Goal: Transaction & Acquisition: Purchase product/service

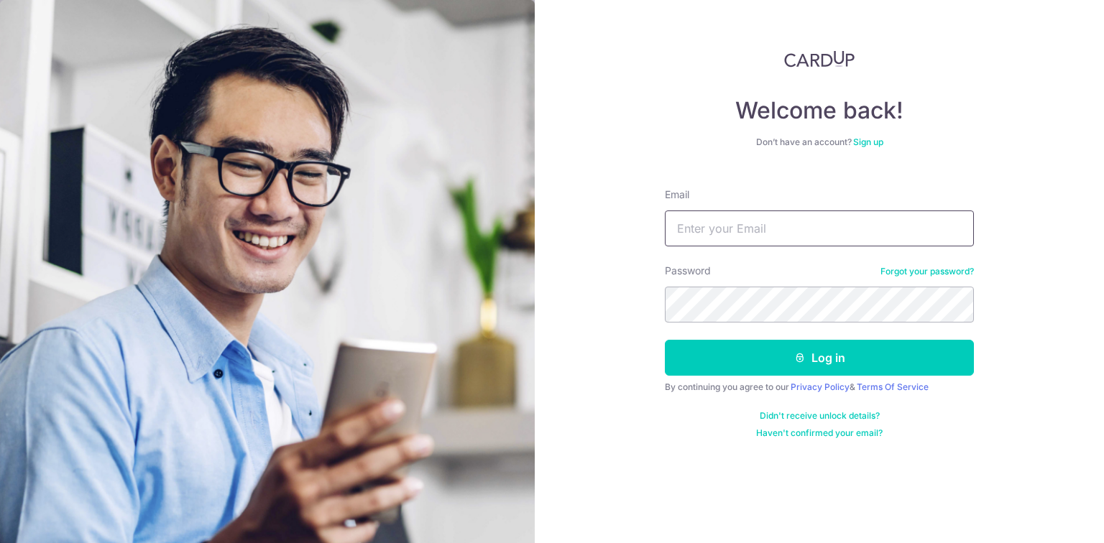
click at [790, 227] on input "Email" at bounding box center [819, 229] width 309 height 36
type input "[EMAIL_ADDRESS][DOMAIN_NAME]"
click at [665, 340] on button "Log in" at bounding box center [819, 358] width 309 height 36
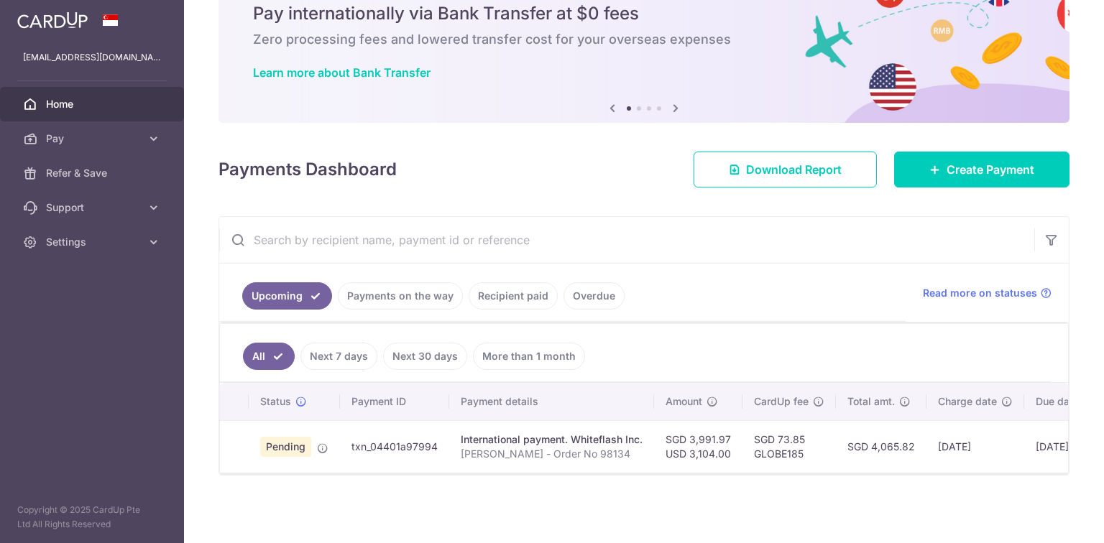
scroll to position [64, 0]
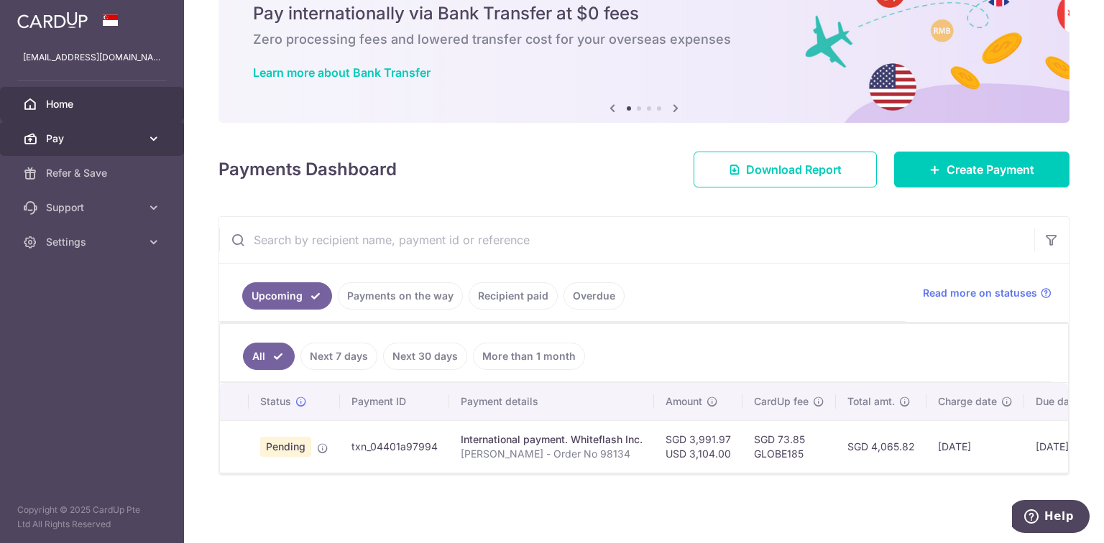
click at [94, 143] on span "Pay" at bounding box center [93, 139] width 95 height 14
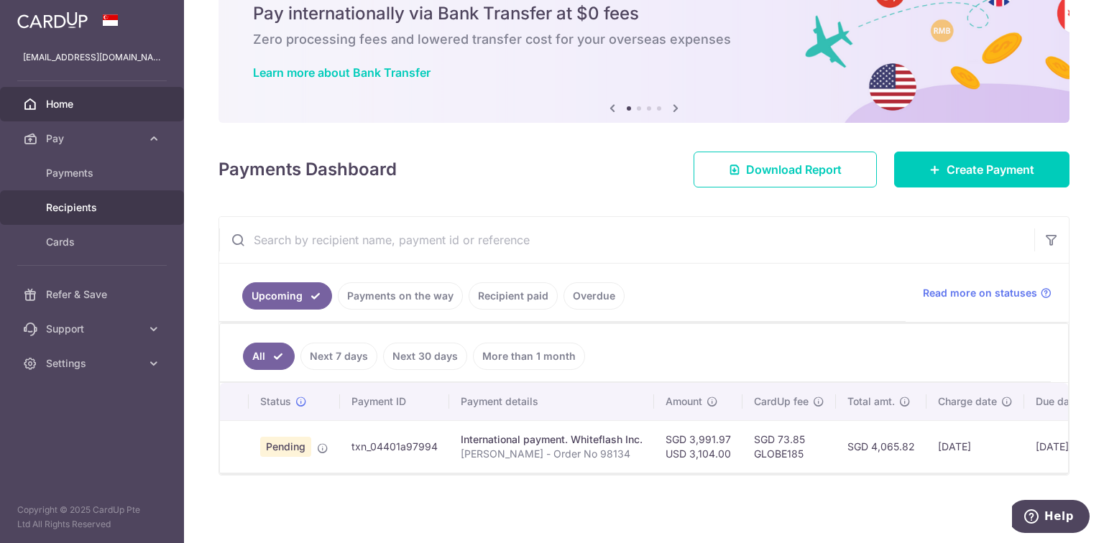
click at [96, 210] on span "Recipients" at bounding box center [93, 207] width 95 height 14
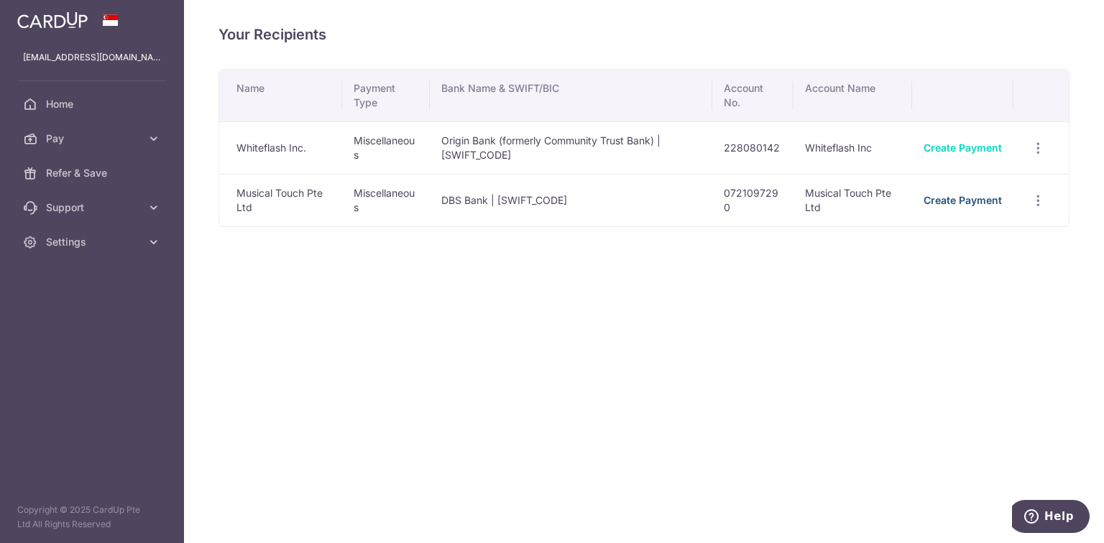
click at [947, 201] on link "Create Payment" at bounding box center [962, 200] width 78 height 12
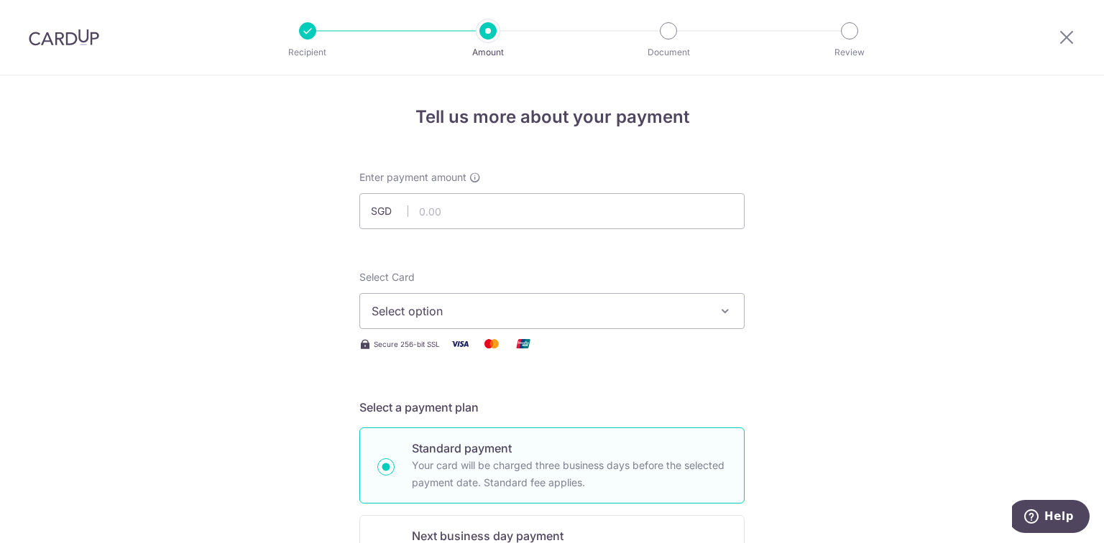
click at [477, 300] on button "Select option" at bounding box center [551, 311] width 385 height 36
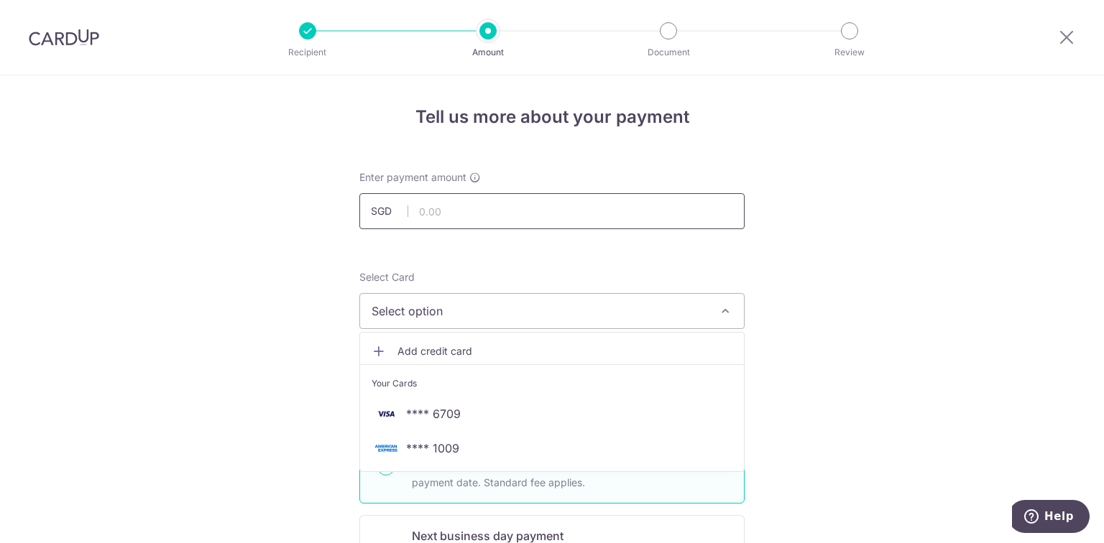
click at [477, 213] on input "text" at bounding box center [551, 211] width 385 height 36
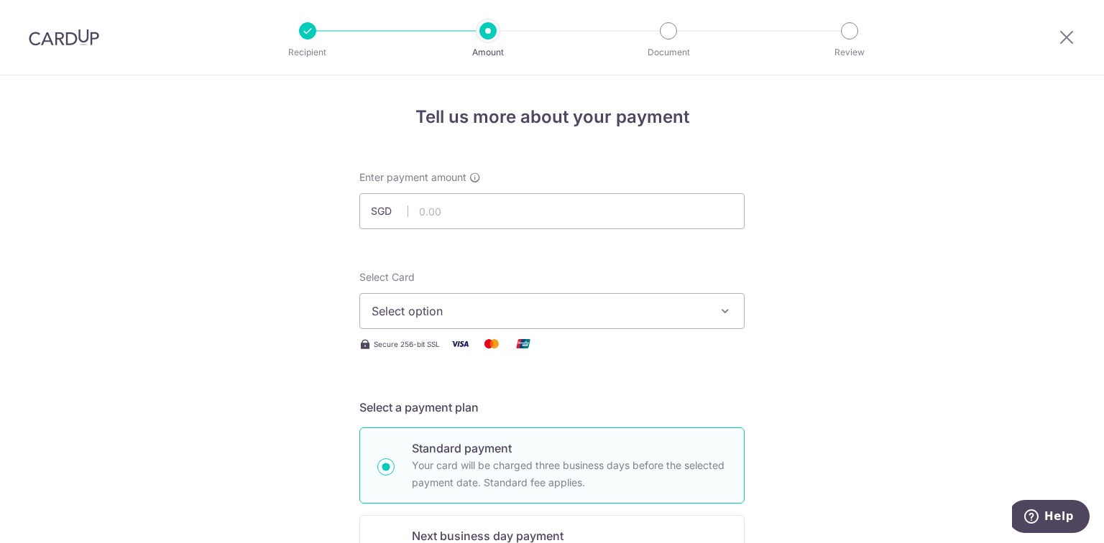
click at [61, 32] on img at bounding box center [64, 37] width 70 height 17
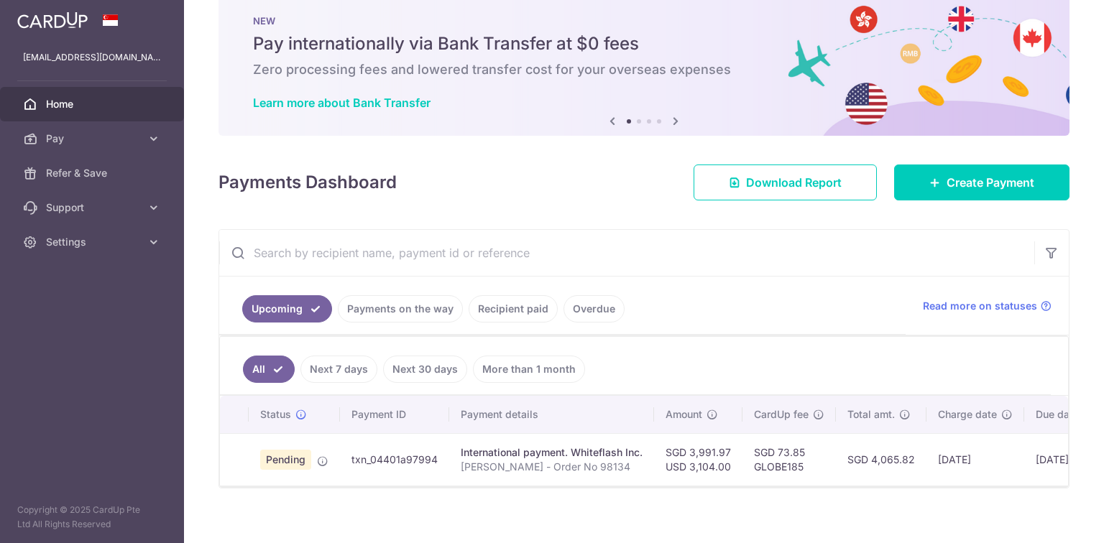
scroll to position [47, 0]
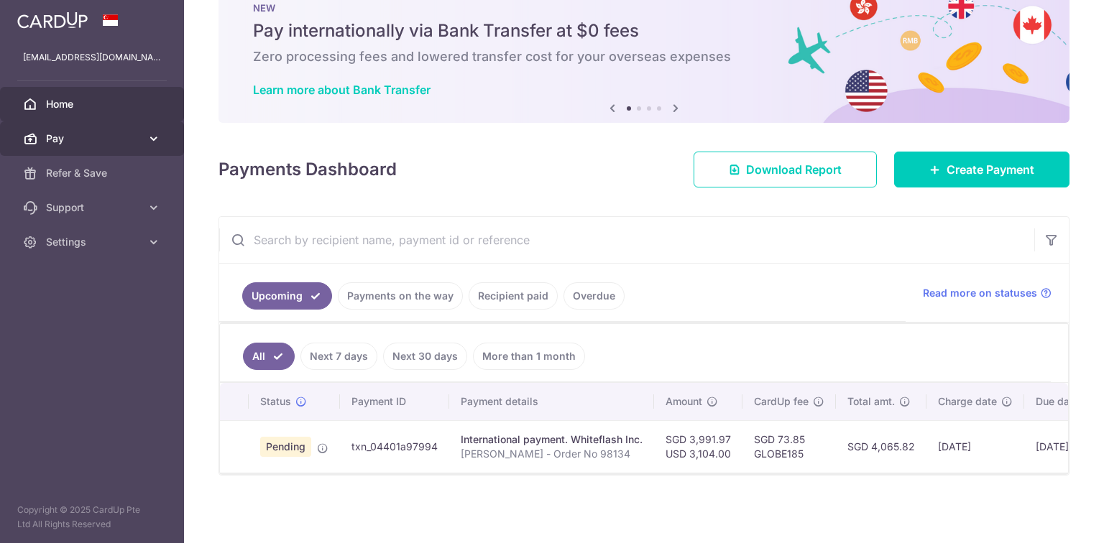
click at [73, 141] on span "Pay" at bounding box center [93, 139] width 95 height 14
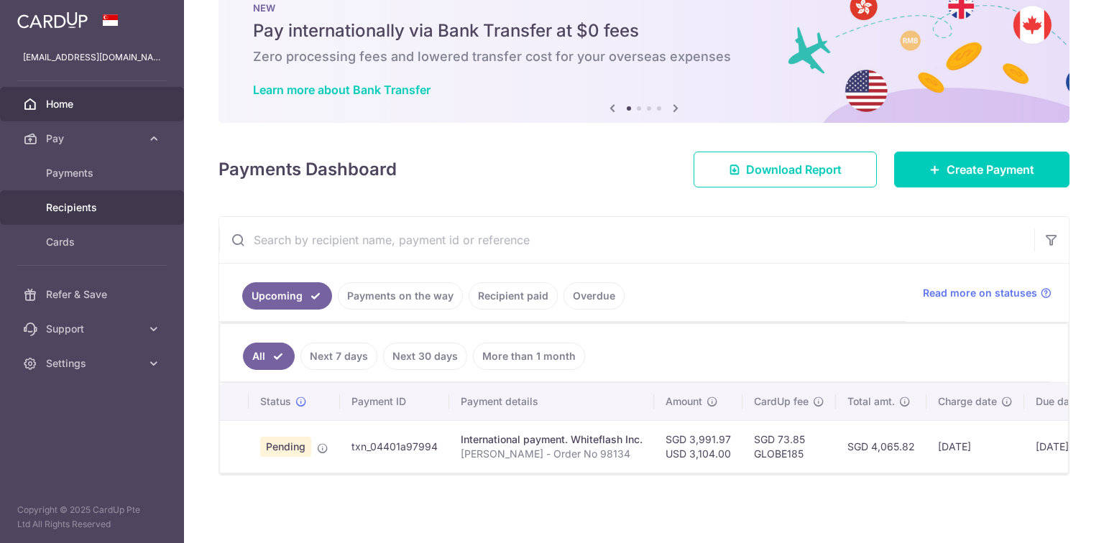
click at [98, 201] on span "Recipients" at bounding box center [93, 207] width 95 height 14
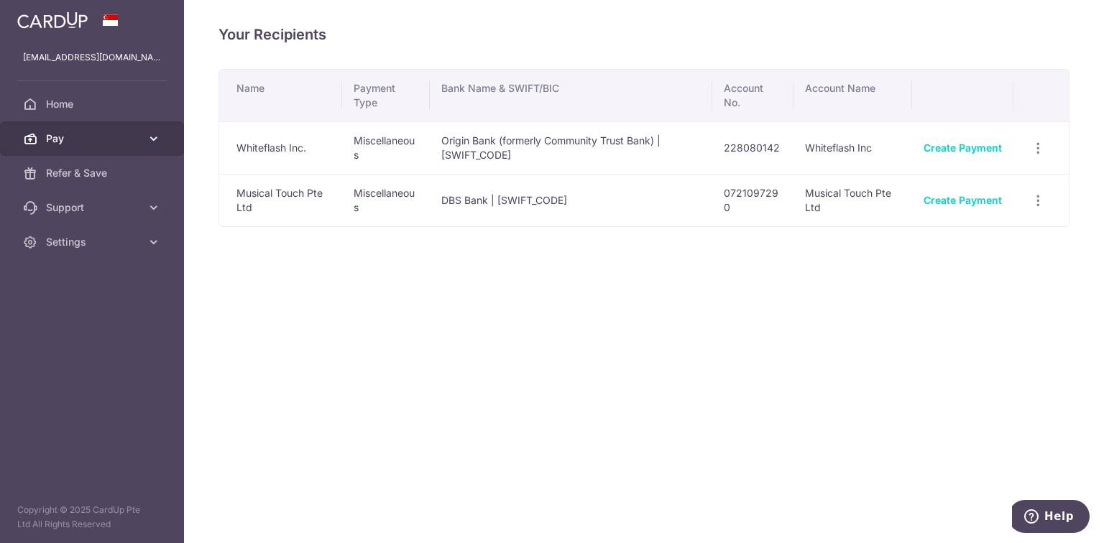
click at [42, 133] on link "Pay" at bounding box center [92, 138] width 184 height 34
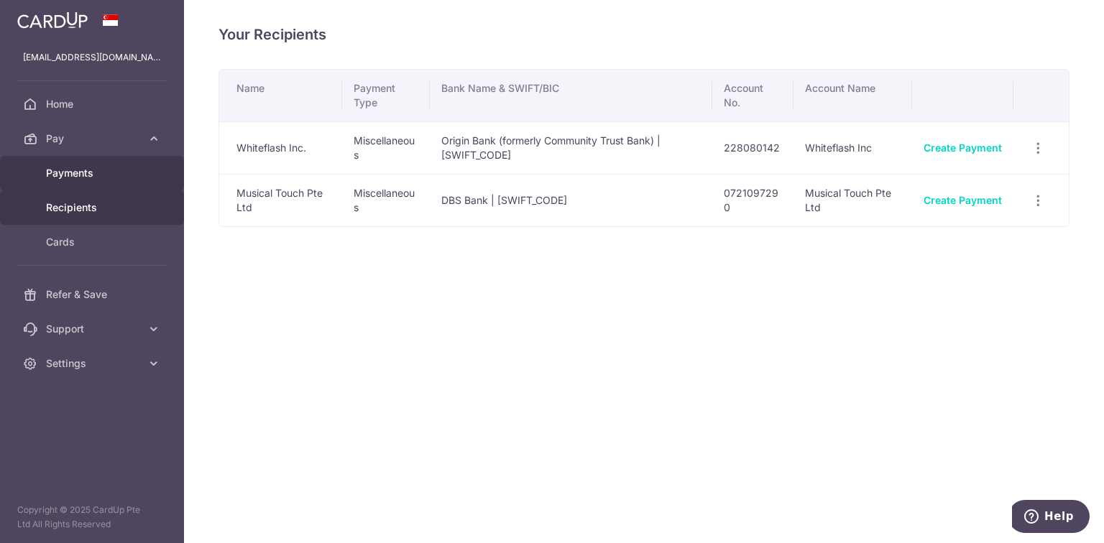
click at [75, 170] on span "Payments" at bounding box center [93, 173] width 95 height 14
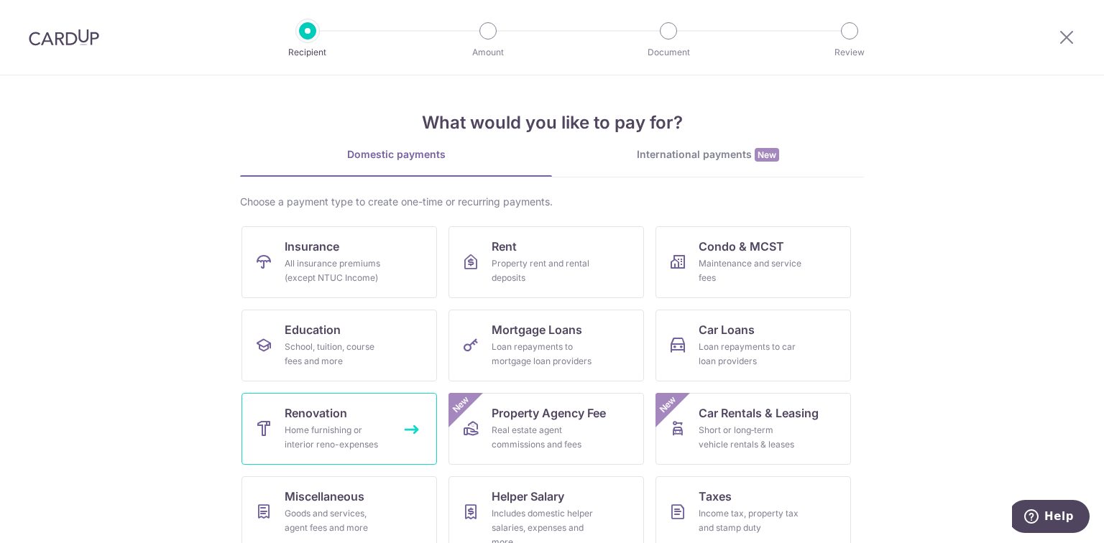
scroll to position [99, 0]
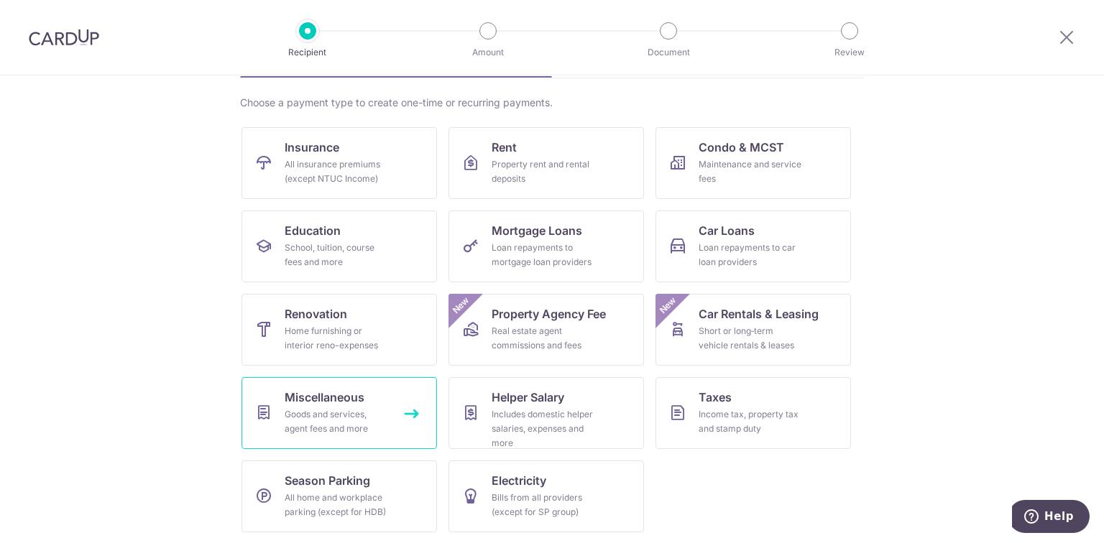
click at [334, 400] on span "Miscellaneous" at bounding box center [325, 397] width 80 height 17
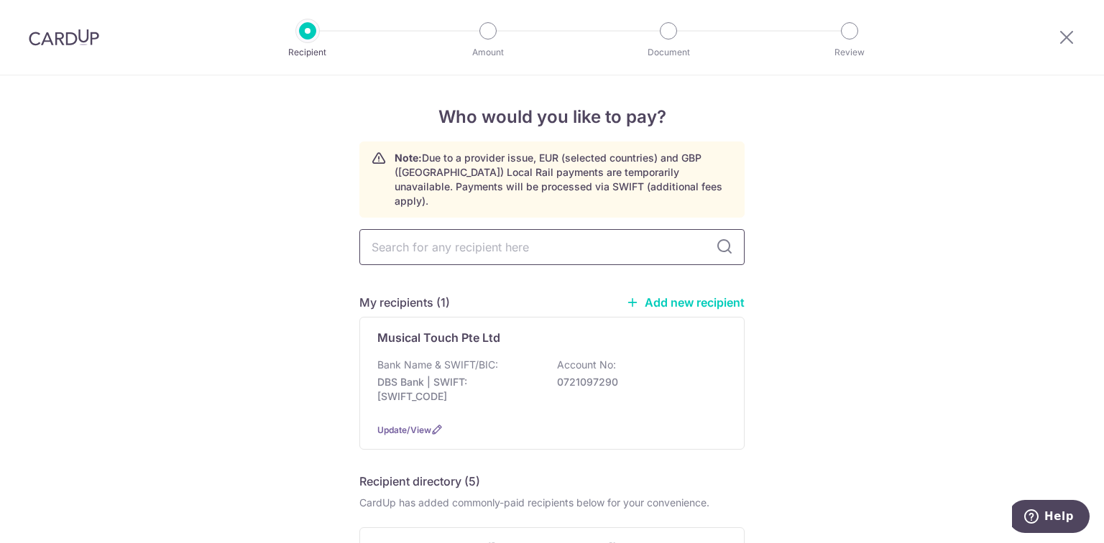
click at [443, 245] on input "text" at bounding box center [551, 247] width 385 height 36
type input "m"
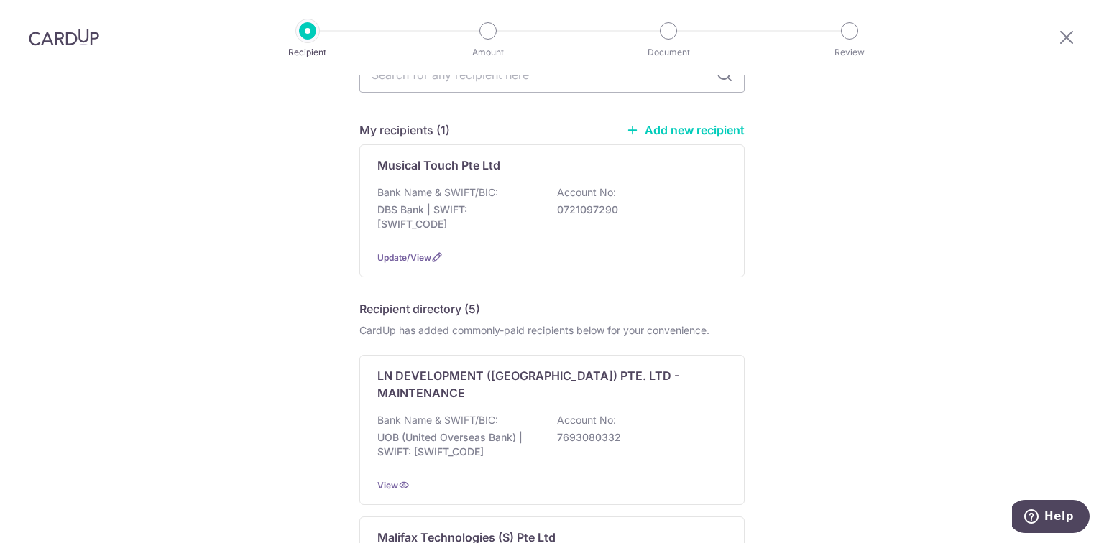
click at [831, 286] on div "Who would you like to pay? Note: Due to a provider issue, EUR (selected countri…" at bounding box center [552, 539] width 1104 height 1272
click at [699, 123] on link "Add new recipient" at bounding box center [685, 130] width 119 height 14
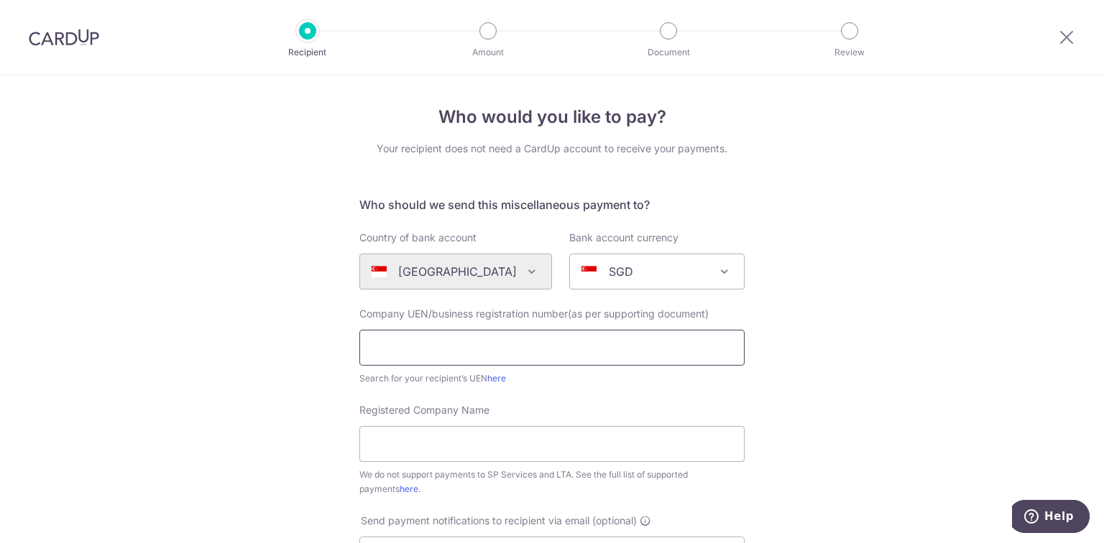
click at [469, 348] on input "text" at bounding box center [551, 348] width 385 height 36
click at [598, 359] on input "text" at bounding box center [551, 348] width 385 height 36
paste input "202501004G"
type input "202501004G"
click at [406, 444] on input "Registered Company Name" at bounding box center [551, 444] width 385 height 36
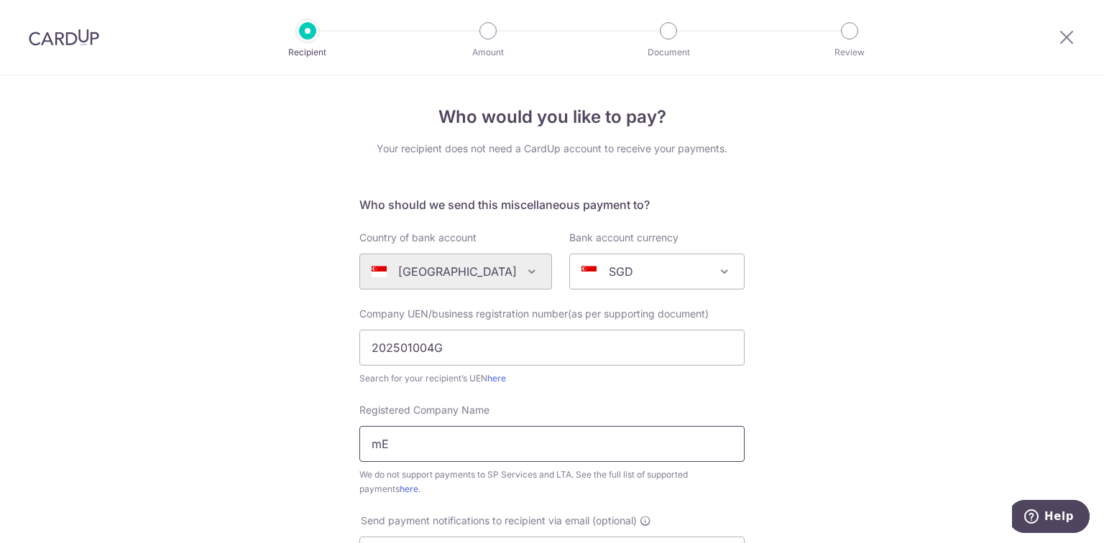
type input "m"
type input "M"
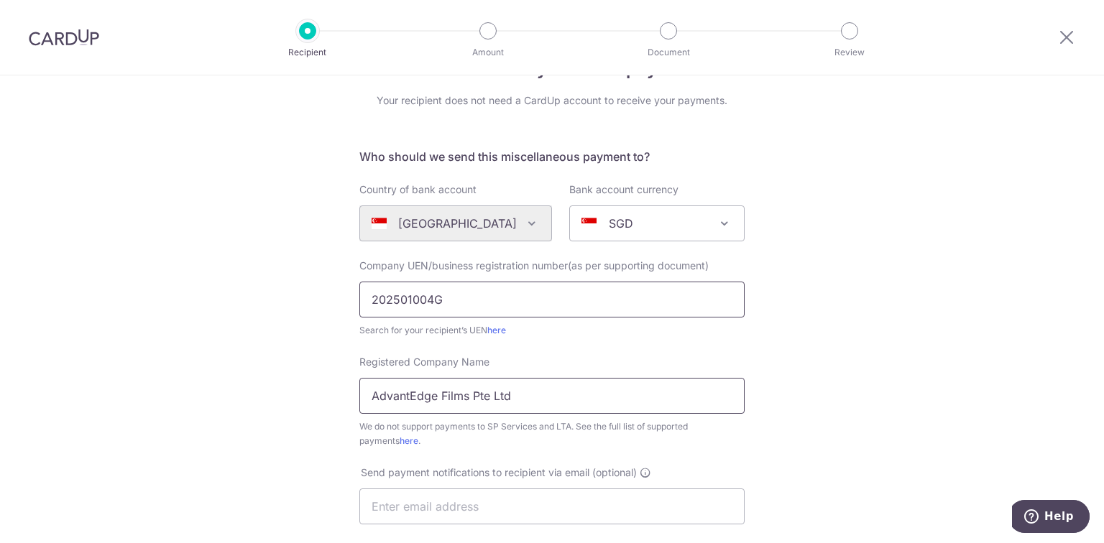
scroll to position [115, 0]
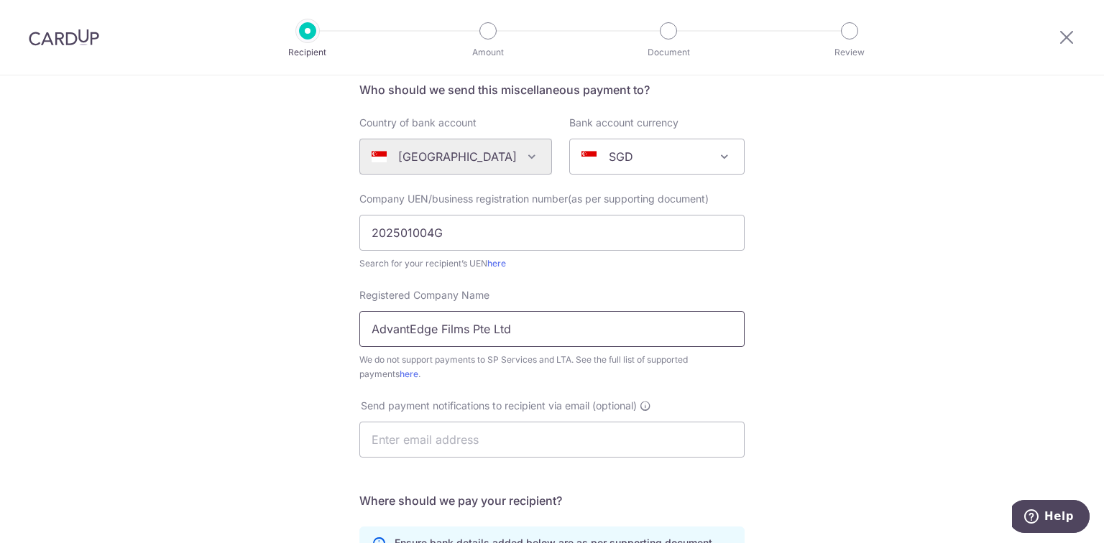
type input "AdvantEdge Films Pte Ltd"
click at [308, 331] on div "Who would you like to pay? Your recipient does not need a CardUp account to rec…" at bounding box center [552, 405] width 1104 height 891
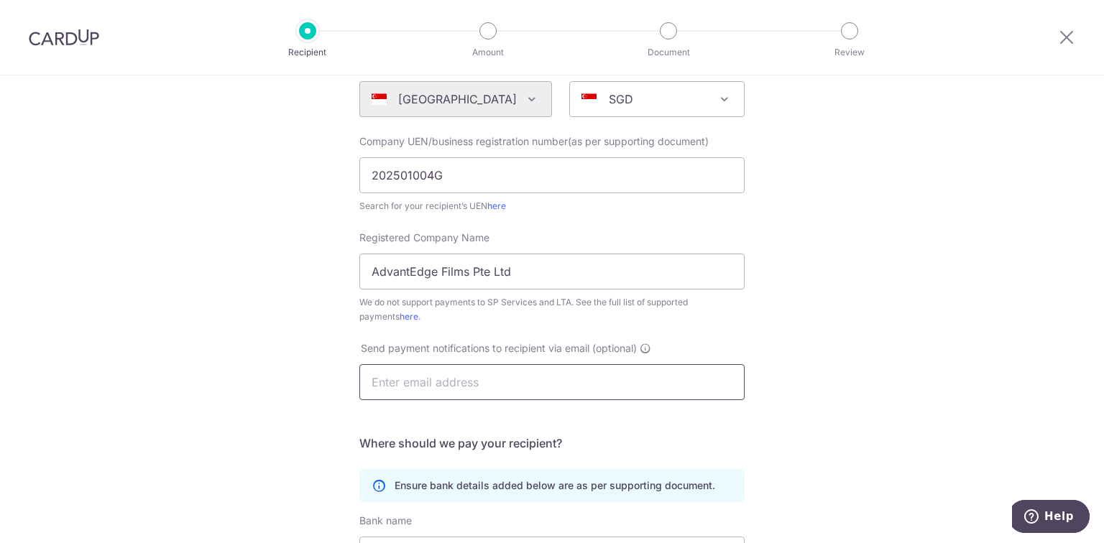
click at [402, 384] on input "text" at bounding box center [551, 382] width 385 height 36
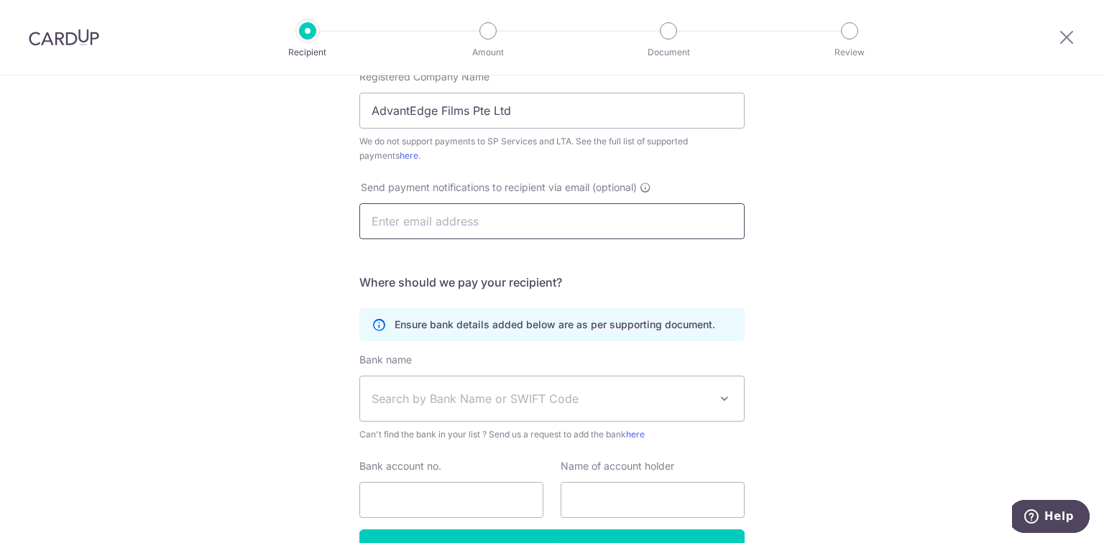
scroll to position [345, 0]
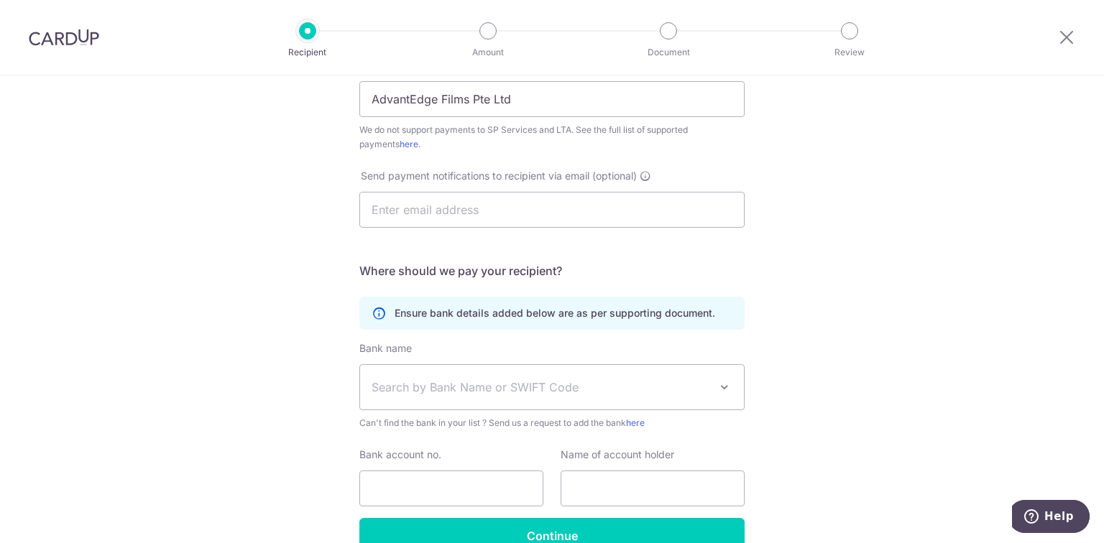
click at [828, 315] on div "Who would you like to pay? Your recipient does not need a CardUp account to rec…" at bounding box center [552, 176] width 1104 height 891
click at [533, 390] on span "Search by Bank Name or SWIFT Code" at bounding box center [541, 387] width 338 height 17
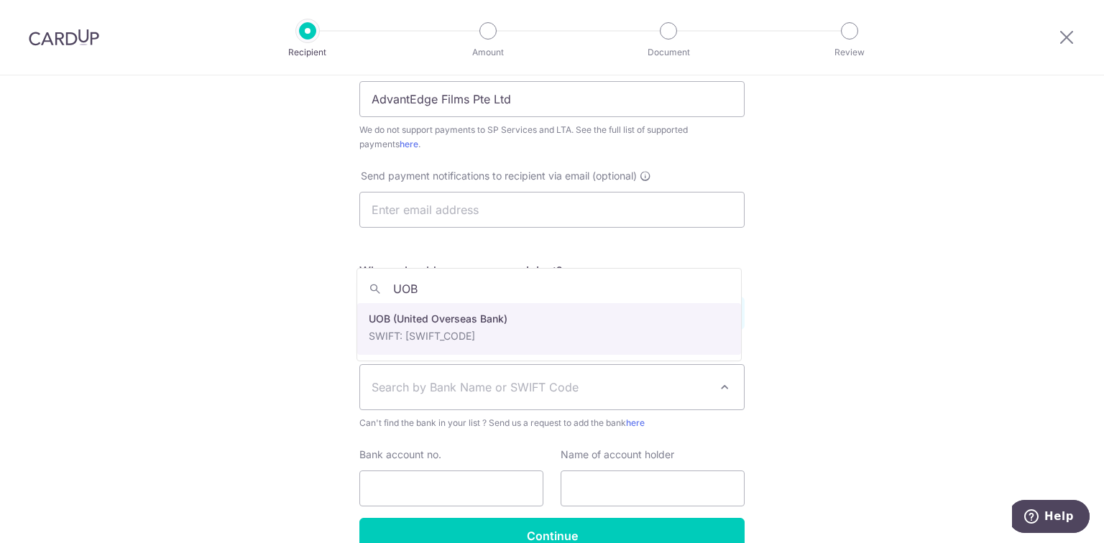
type input "UOB"
select select "18"
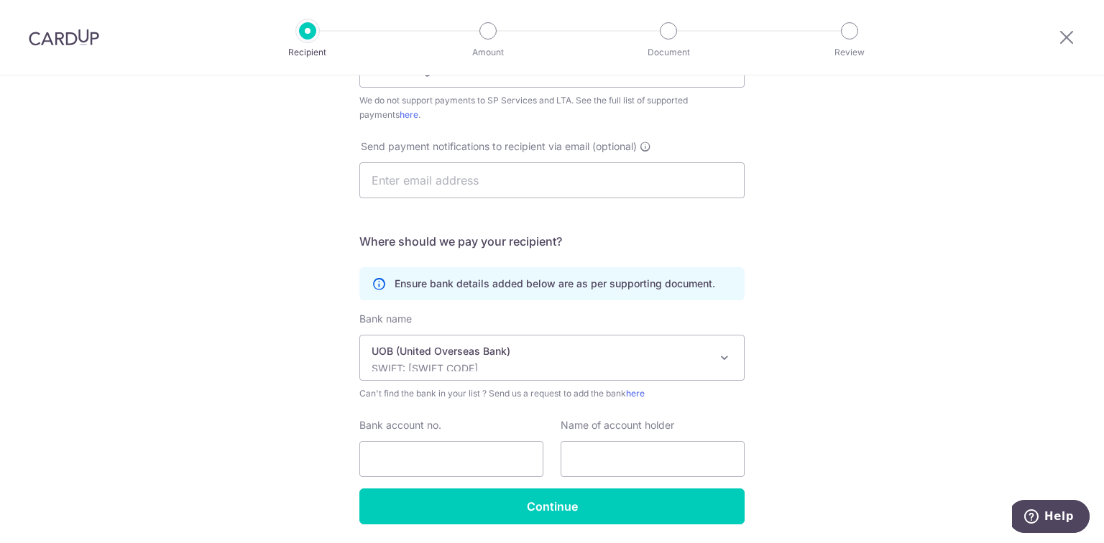
scroll to position [402, 0]
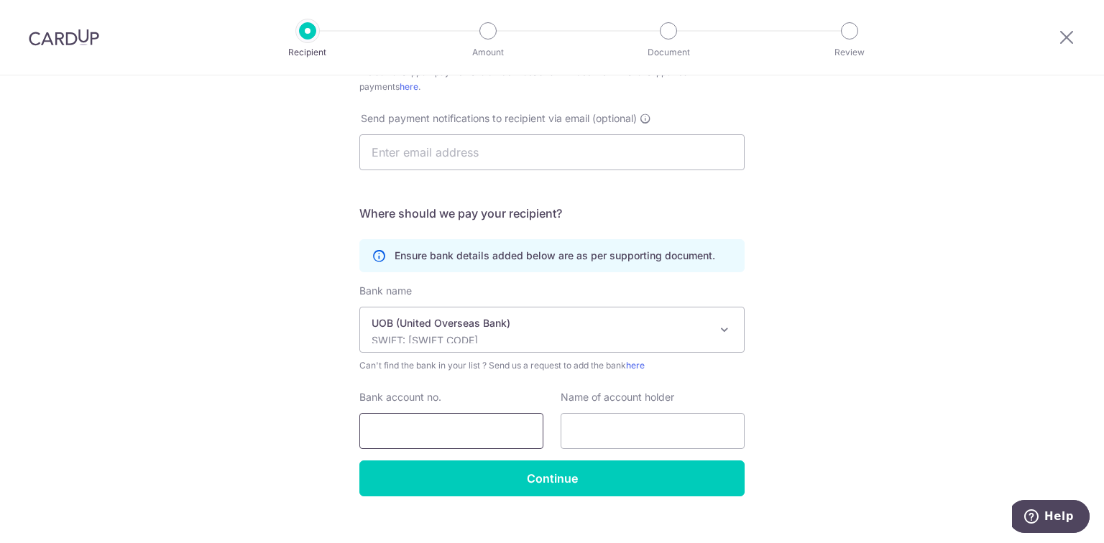
click at [458, 433] on input "Bank account no." at bounding box center [451, 431] width 184 height 36
type input "2"
type input "718300132-2"
type input "7"
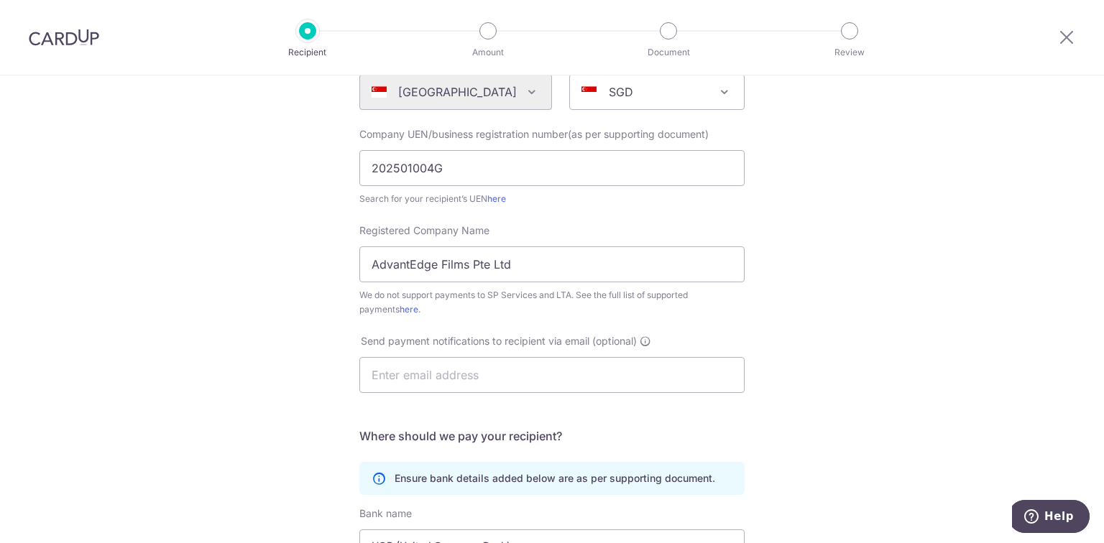
scroll to position [0, 0]
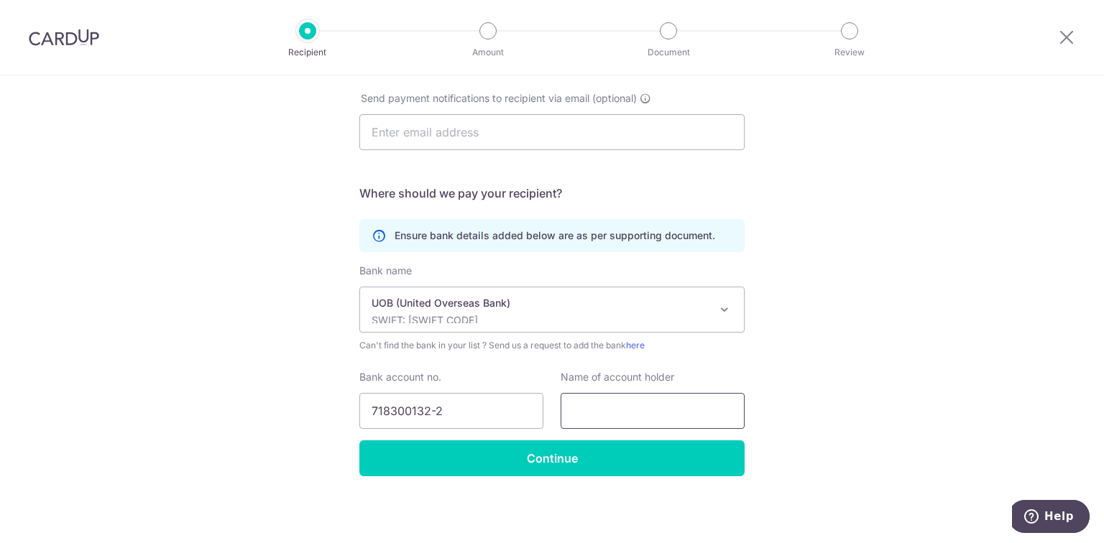
click at [612, 417] on input "text" at bounding box center [652, 411] width 184 height 36
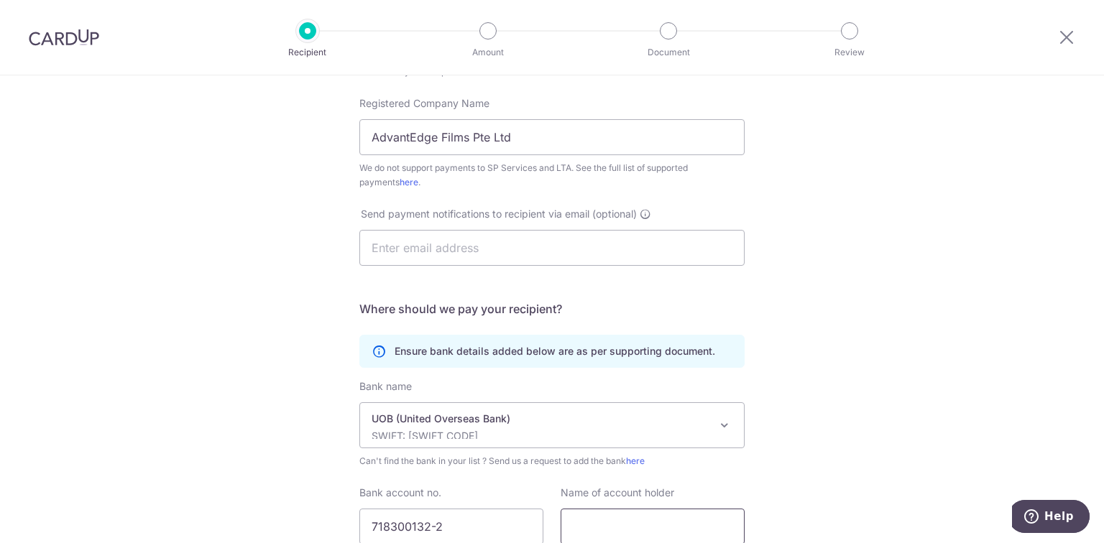
scroll to position [308, 0]
type input "Memory Makers"
click at [898, 267] on div "Who would you like to pay? Your recipient does not need a CardUp account to rec…" at bounding box center [552, 213] width 1104 height 891
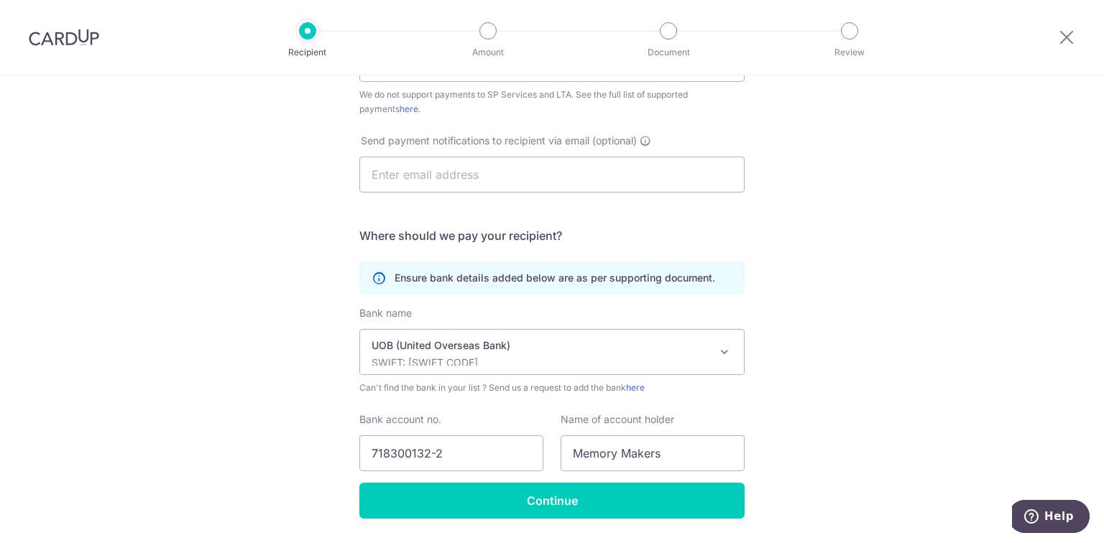
scroll to position [423, 0]
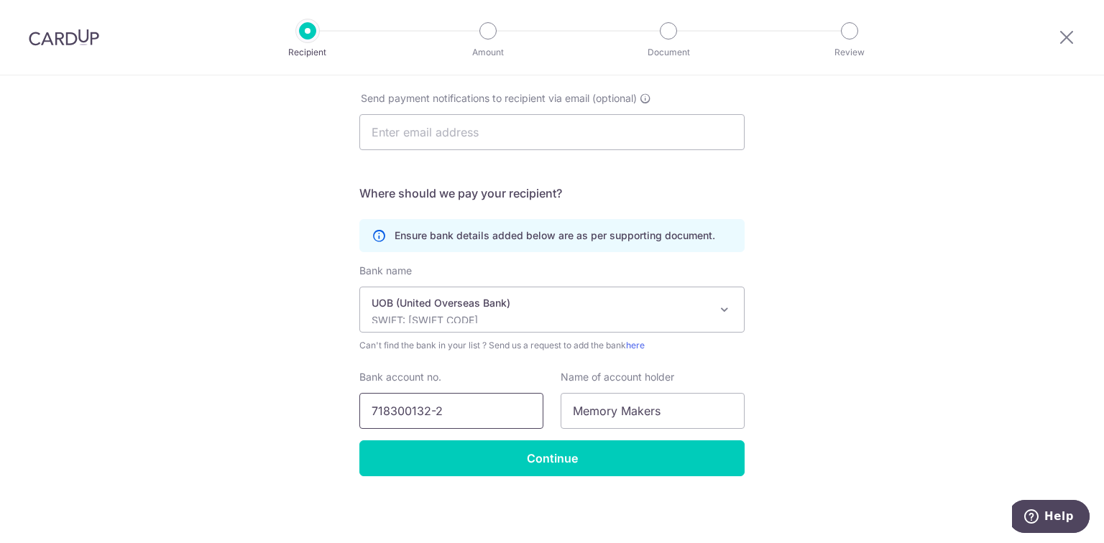
click at [409, 410] on input "718300132-2" at bounding box center [451, 411] width 184 height 36
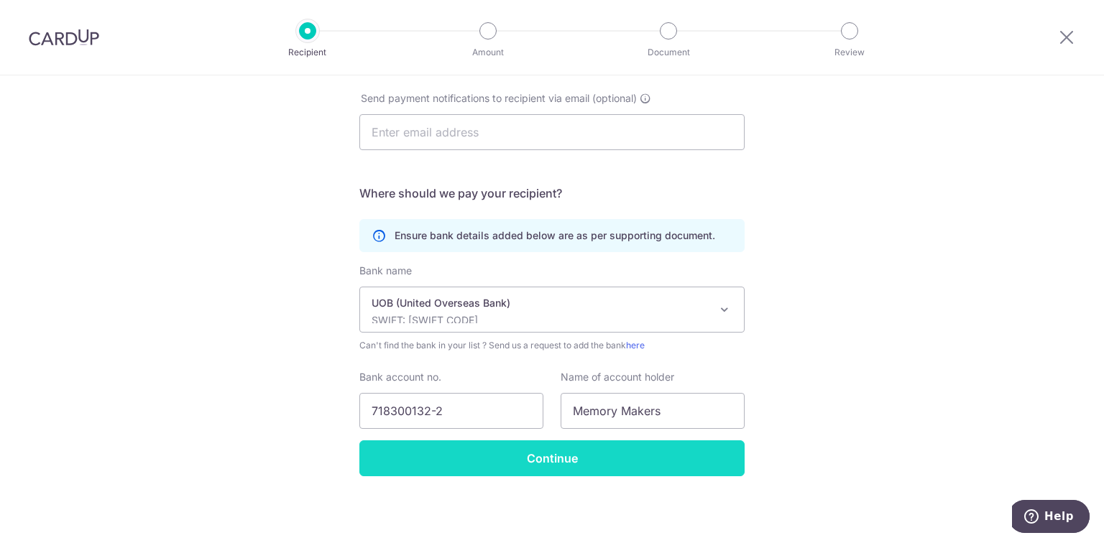
click at [601, 457] on input "Continue" at bounding box center [551, 458] width 385 height 36
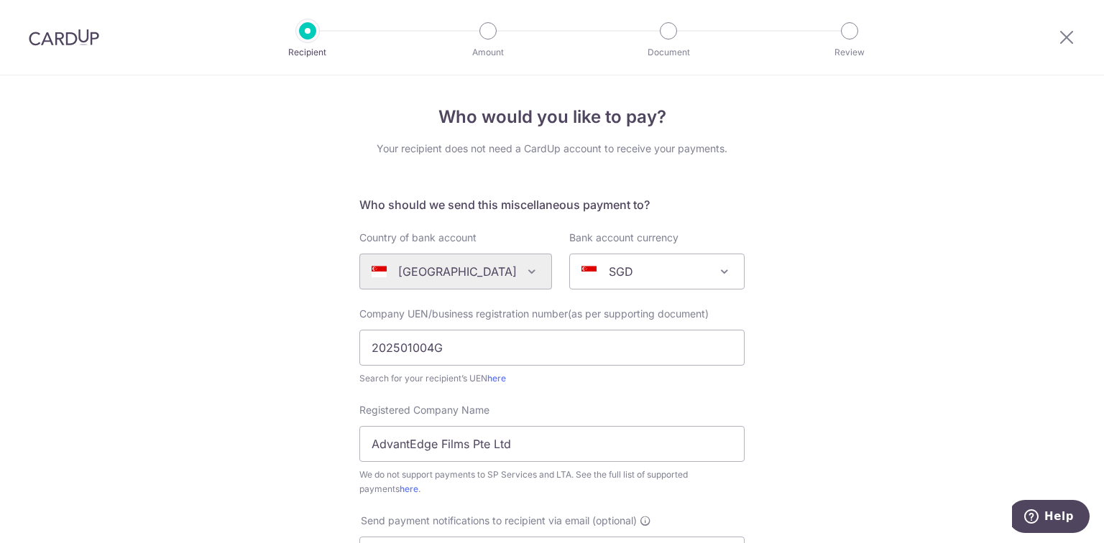
scroll to position [457, 0]
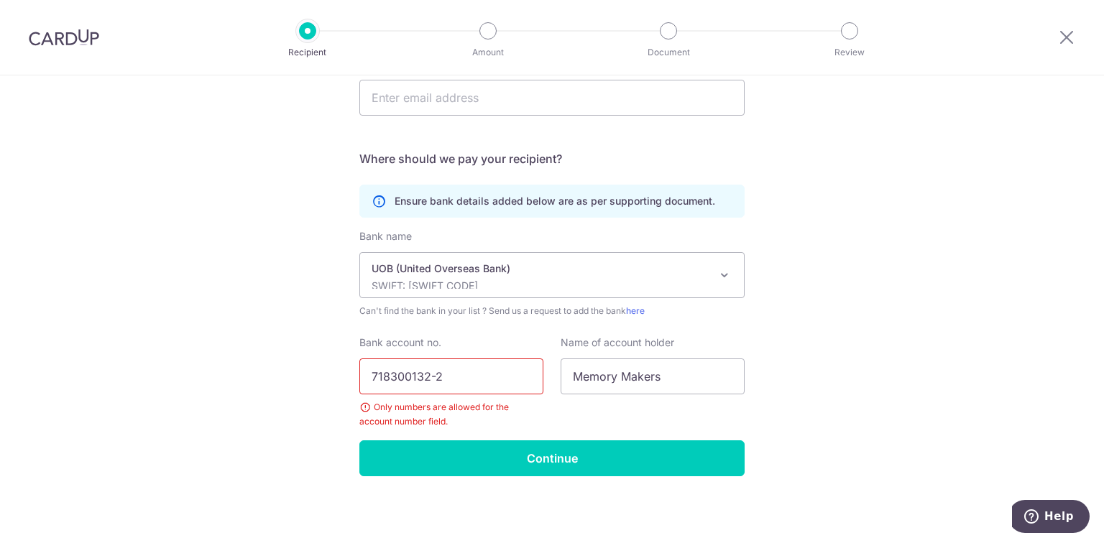
click at [434, 375] on input "718300132-2" at bounding box center [451, 377] width 184 height 36
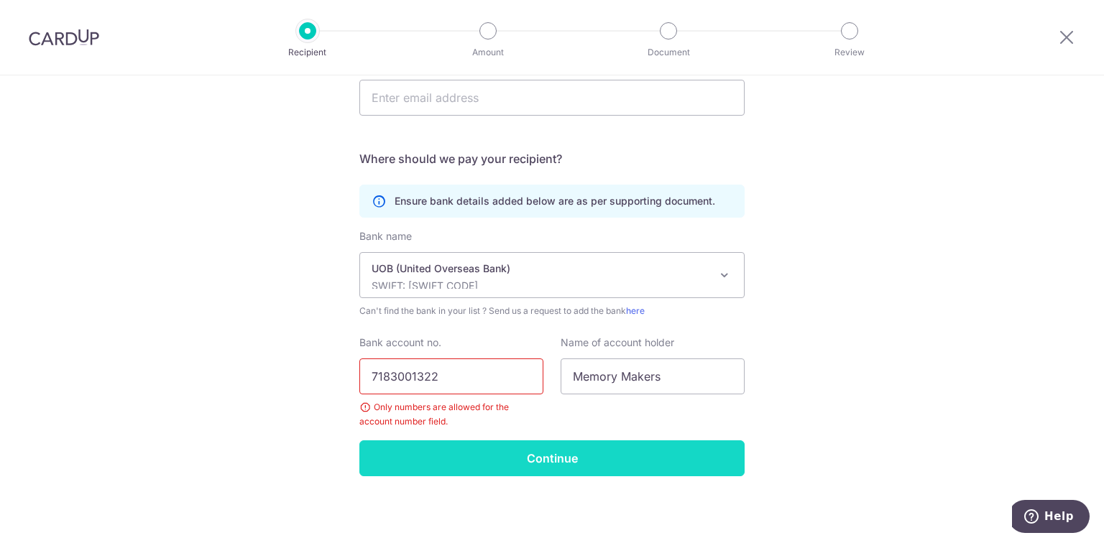
type input "7183001322"
click at [549, 448] on input "Continue" at bounding box center [551, 458] width 385 height 36
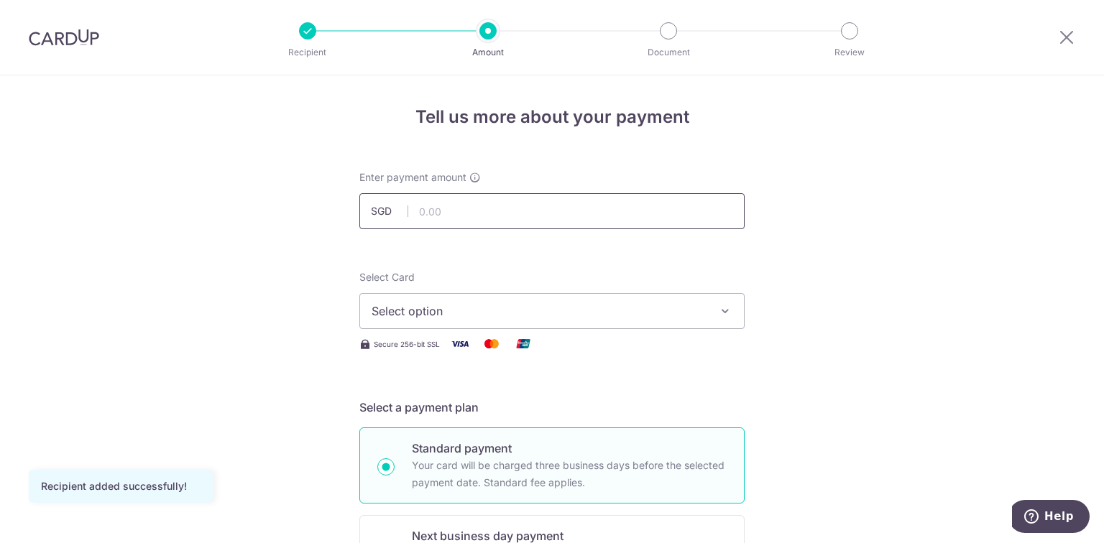
click at [578, 224] on input "text" at bounding box center [551, 211] width 385 height 36
type input "1,500.00"
click at [507, 307] on span "Select option" at bounding box center [539, 311] width 335 height 17
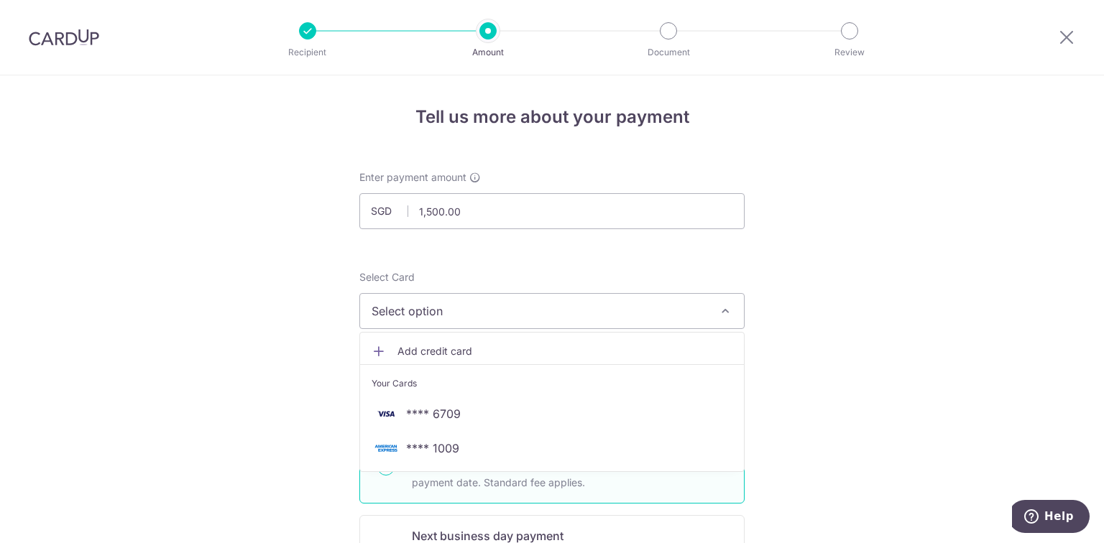
click at [461, 348] on span "Add credit card" at bounding box center [564, 351] width 335 height 14
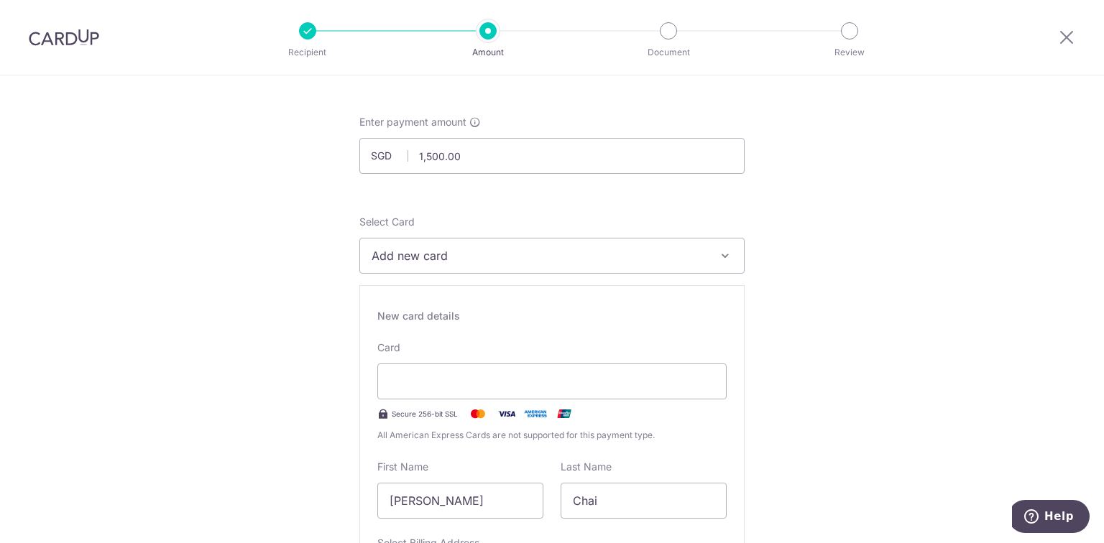
scroll to position [115, 0]
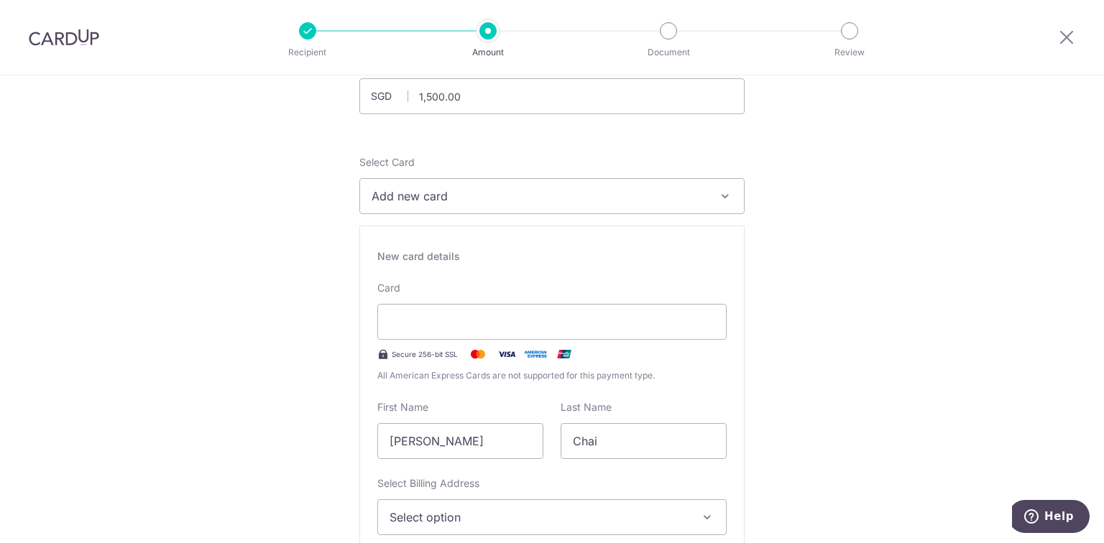
type input "06 / 2030"
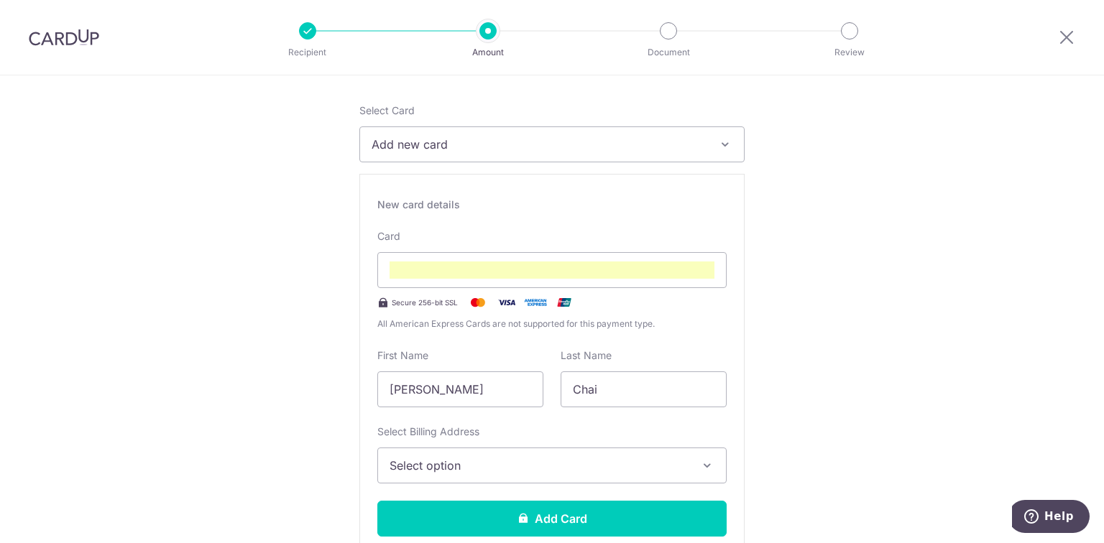
scroll to position [356, 0]
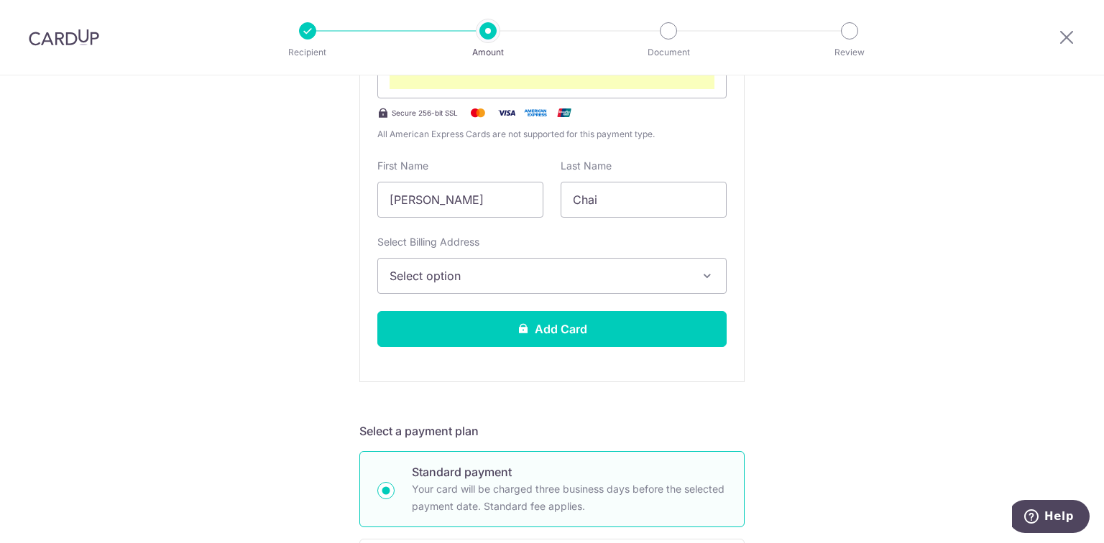
click at [480, 272] on span "Select option" at bounding box center [538, 275] width 299 height 17
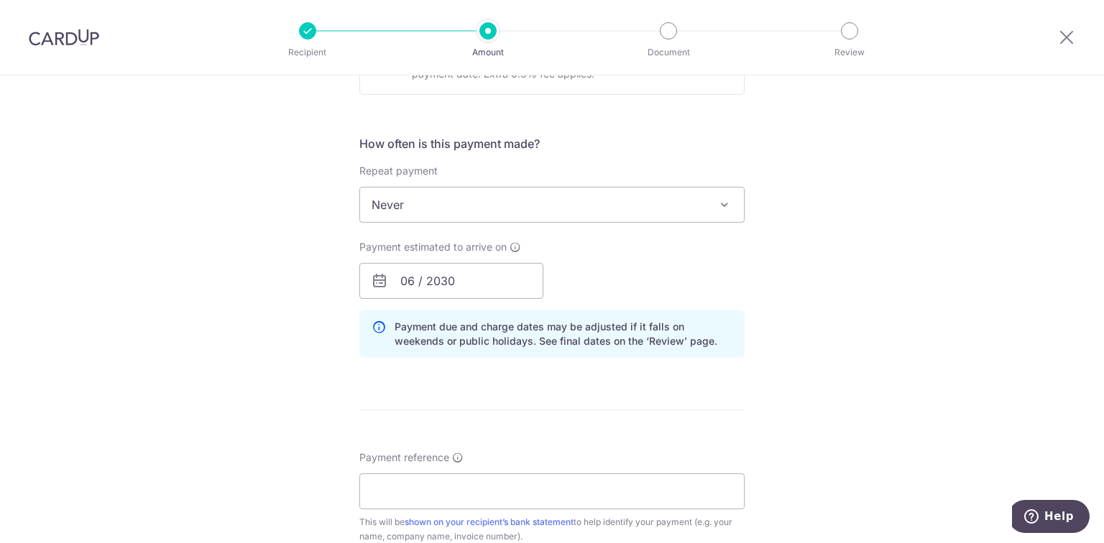
scroll to position [989, 0]
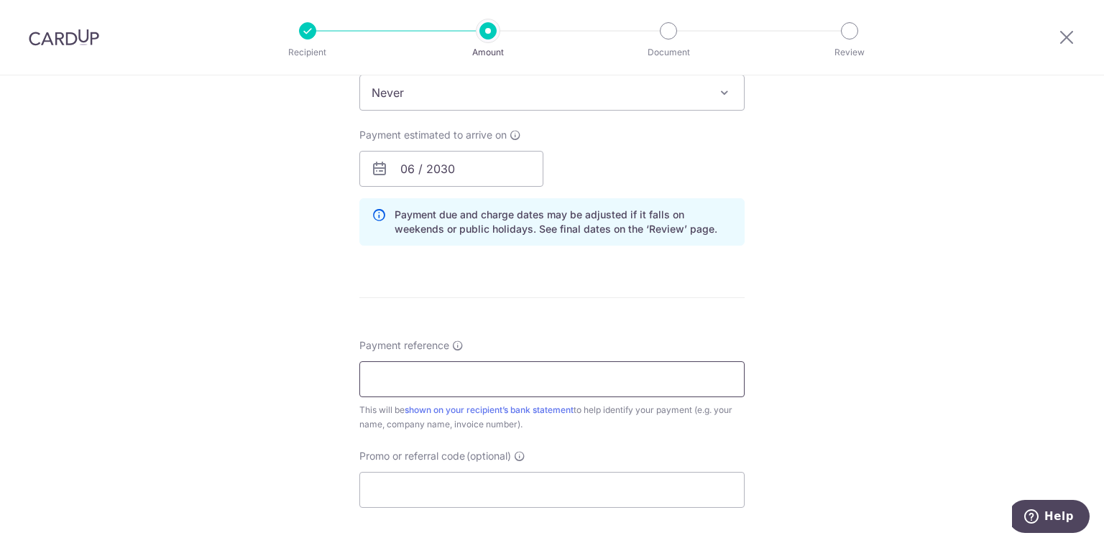
click at [530, 381] on input "Payment reference" at bounding box center [551, 379] width 385 height 36
click at [426, 366] on input "Payment reference" at bounding box center [551, 379] width 385 height 36
type input "i"
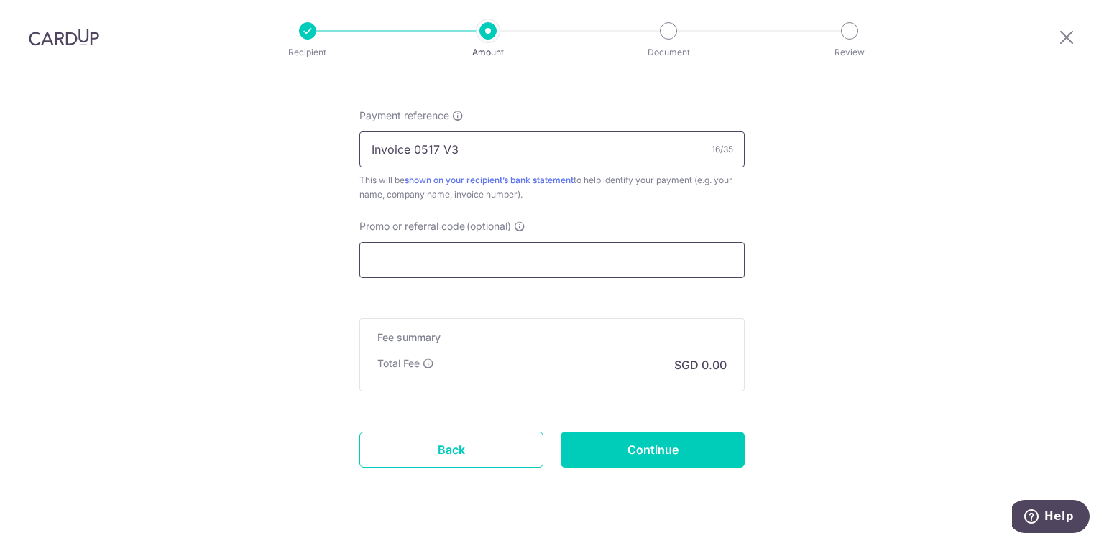
type input "Invoice 0517 V3"
click at [453, 264] on input "Promo or referral code (optional)" at bounding box center [551, 260] width 385 height 36
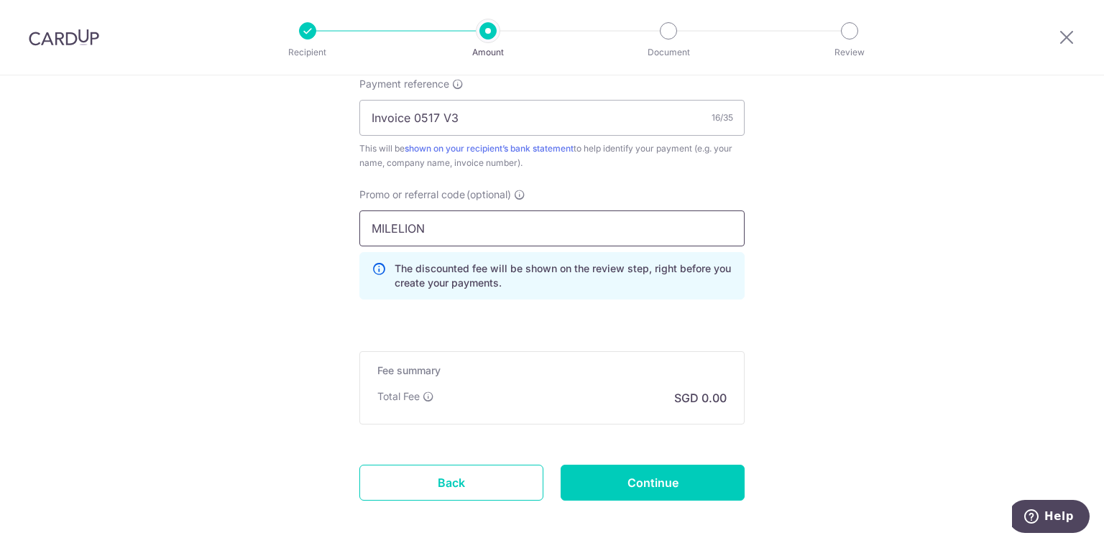
scroll to position [1276, 0]
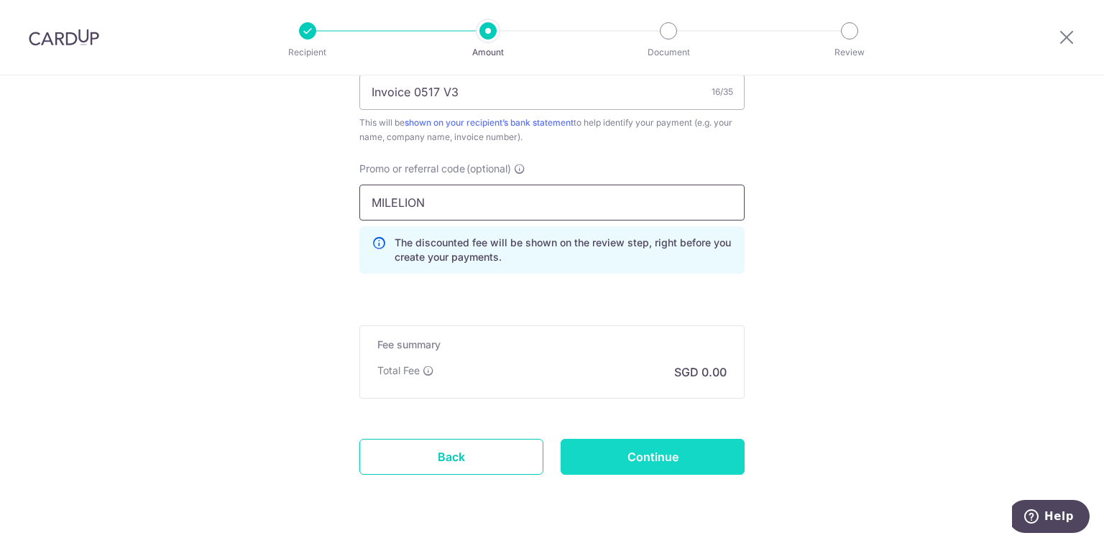
type input "MILELION"
click at [650, 446] on input "Continue" at bounding box center [652, 457] width 184 height 36
type input "Create Schedule"
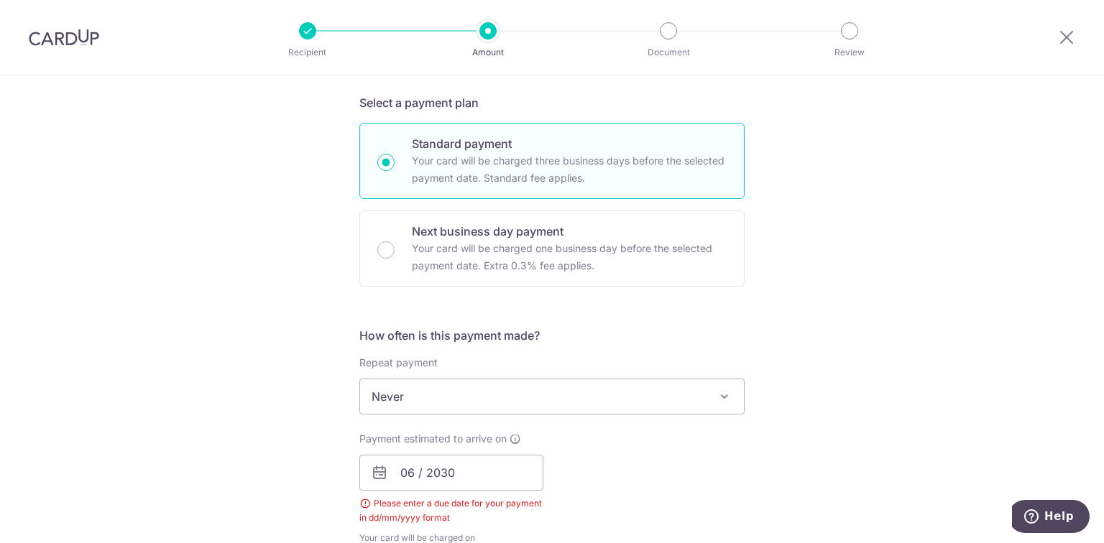
scroll to position [397, 0]
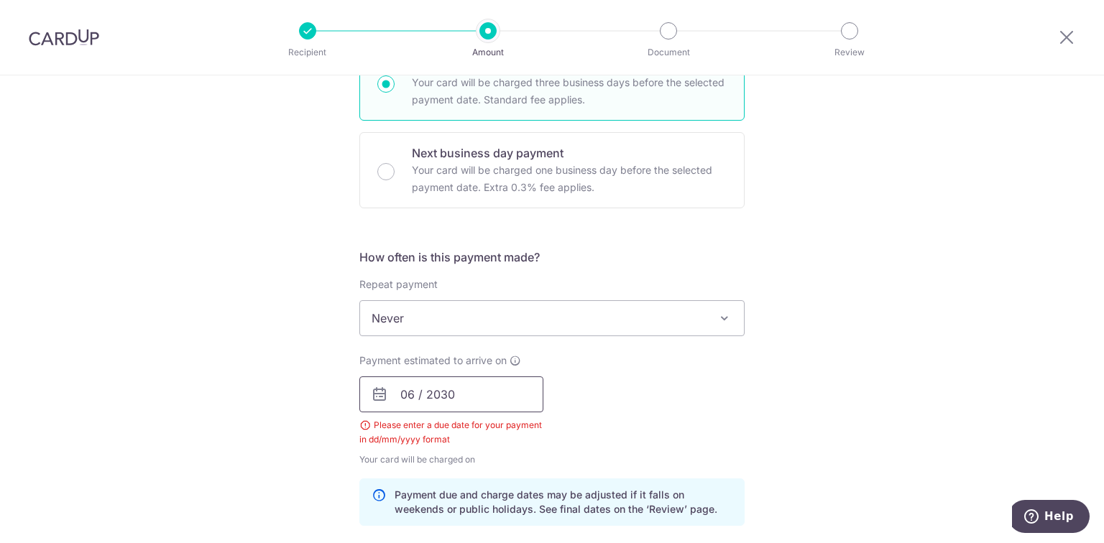
click at [437, 402] on input "06 / 2030" at bounding box center [451, 395] width 184 height 36
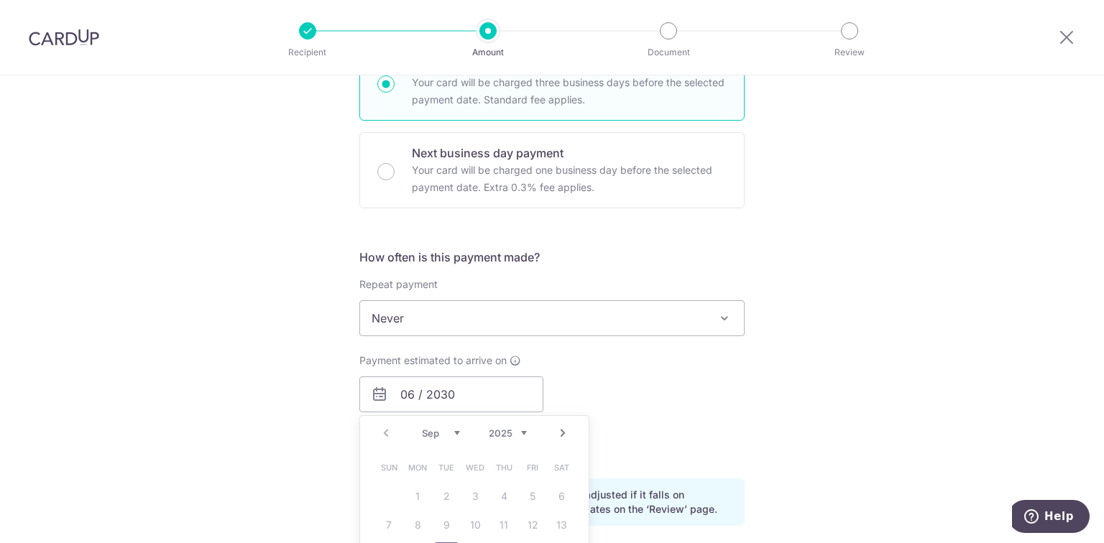
click at [555, 431] on link "Next" at bounding box center [562, 433] width 17 height 17
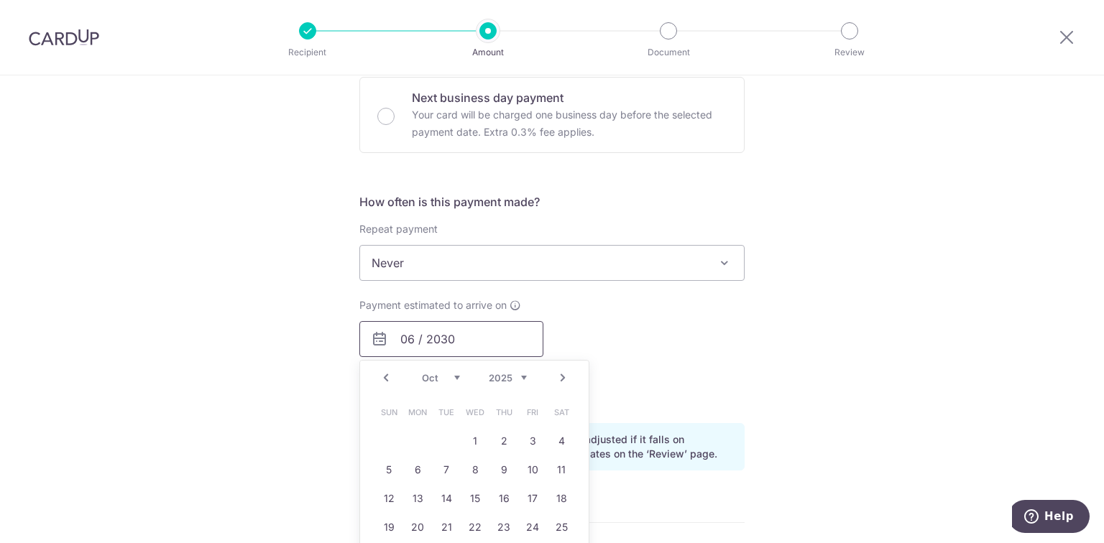
scroll to position [512, 0]
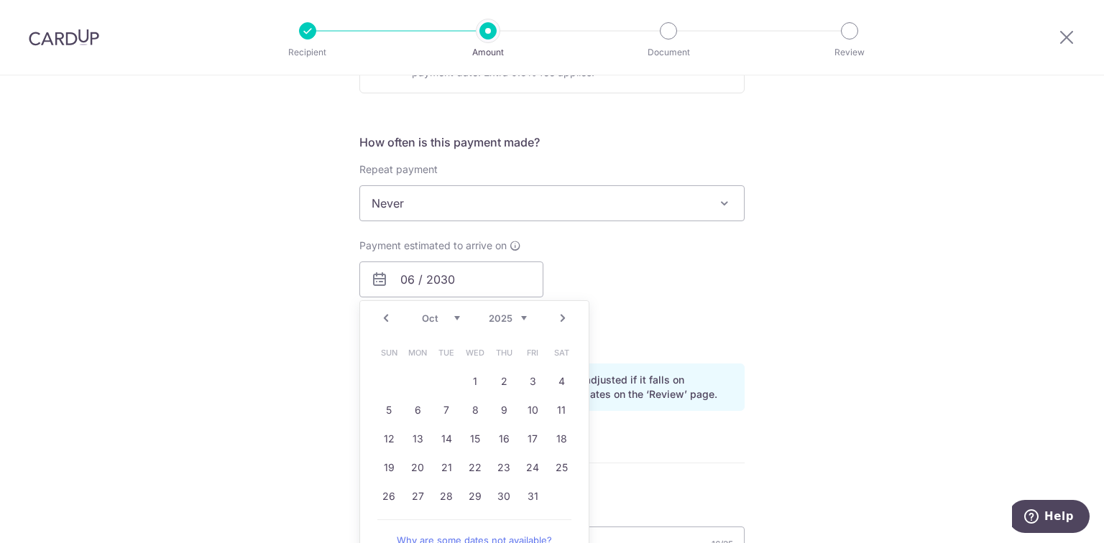
click at [381, 320] on link "Prev" at bounding box center [385, 318] width 17 height 17
click at [506, 466] on link "25" at bounding box center [503, 467] width 23 height 23
type input "25/09/2025"
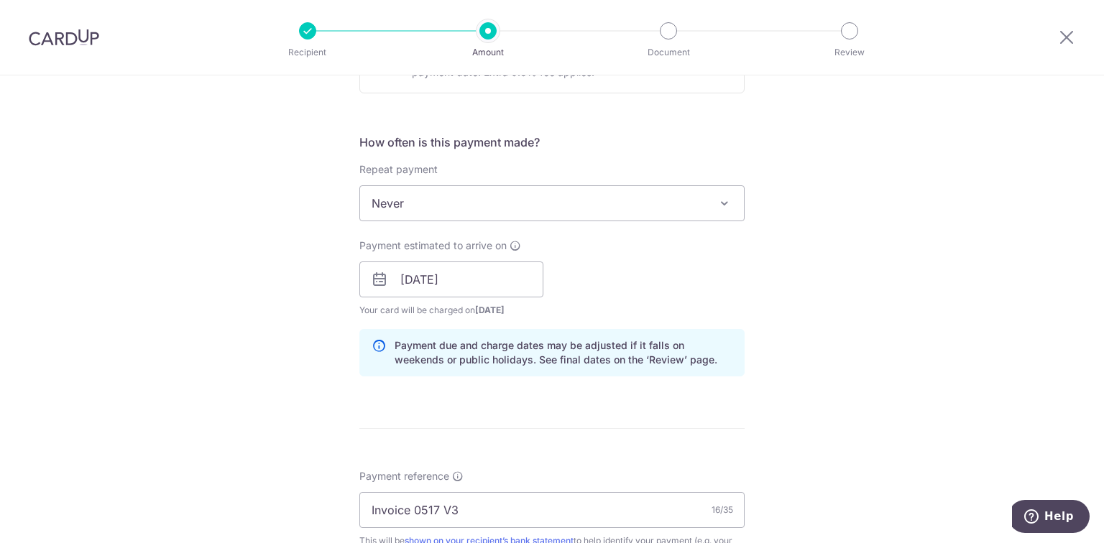
click at [856, 320] on div "Tell us more about your payment Enter payment amount SGD 1,500.00 1500.00 Selec…" at bounding box center [552, 292] width 1104 height 1458
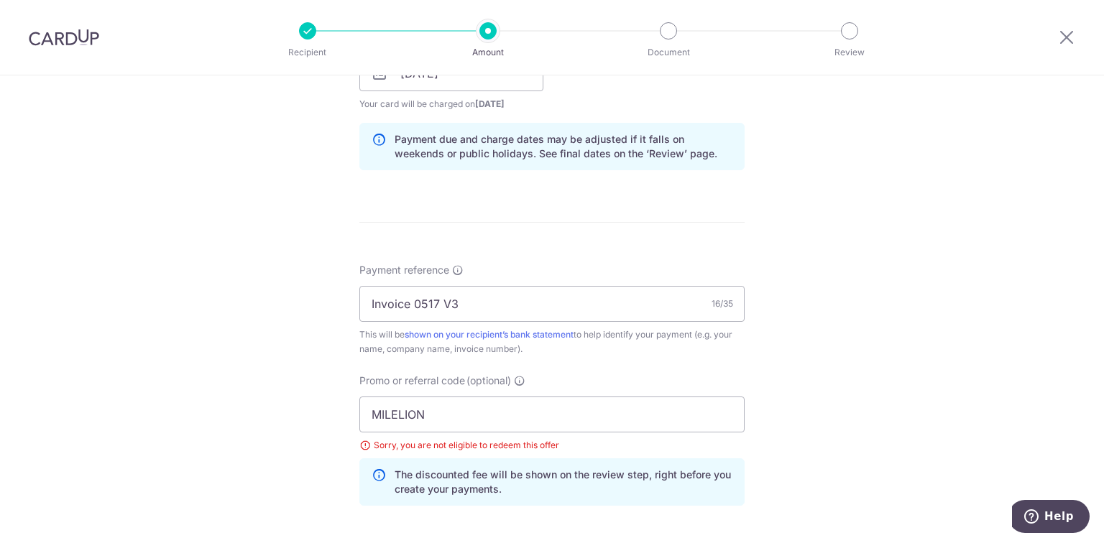
scroll to position [800, 0]
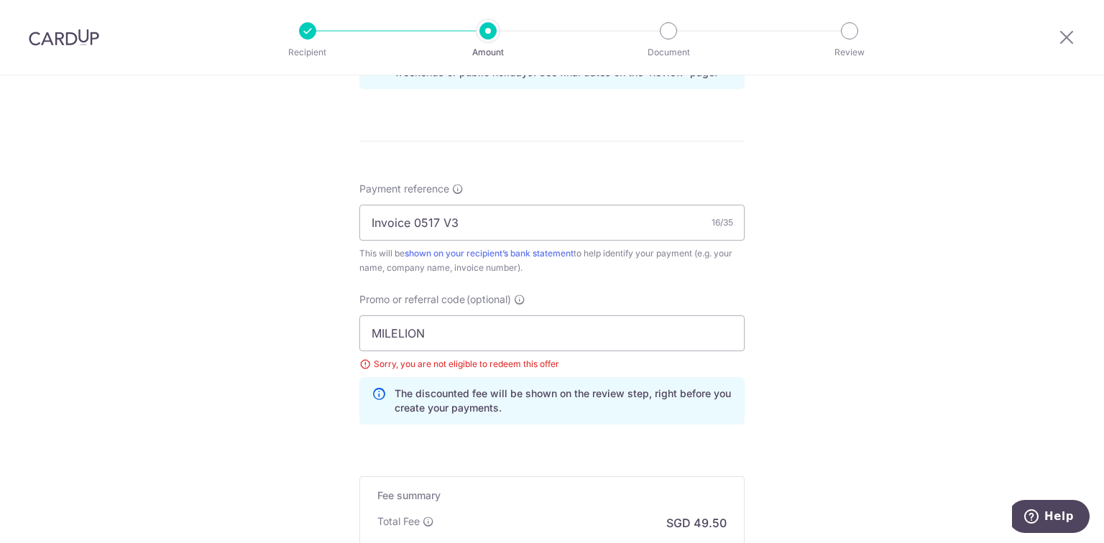
click at [419, 361] on div "Sorry, you are not eligible to redeem this offer" at bounding box center [551, 364] width 385 height 14
click at [664, 440] on form "Enter payment amount SGD 1,500.00 1500.00 Select Card Select option Add credit …" at bounding box center [551, 19] width 385 height 1296
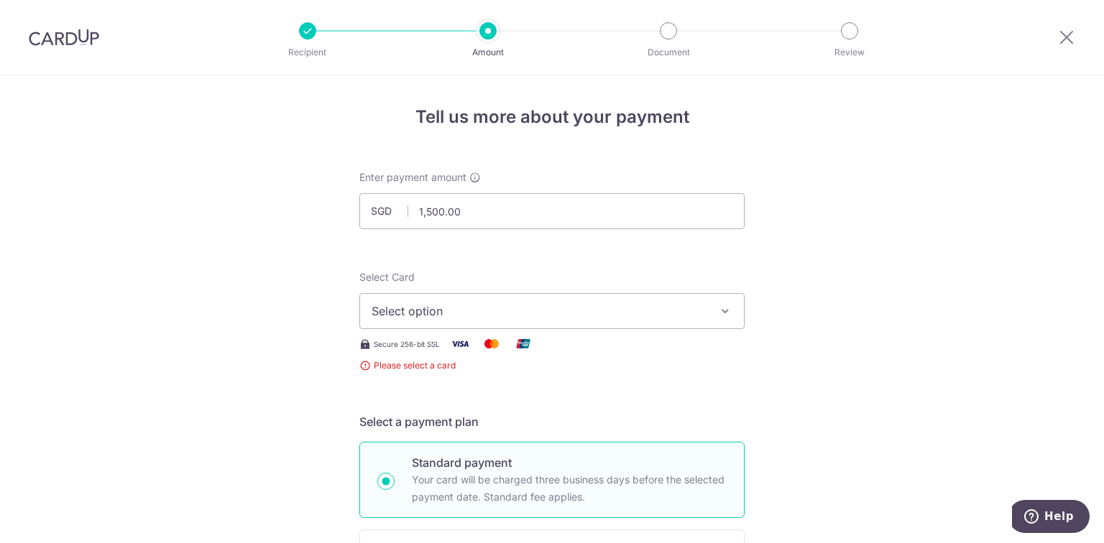
scroll to position [0, 0]
click at [463, 320] on button "Select option" at bounding box center [551, 311] width 385 height 36
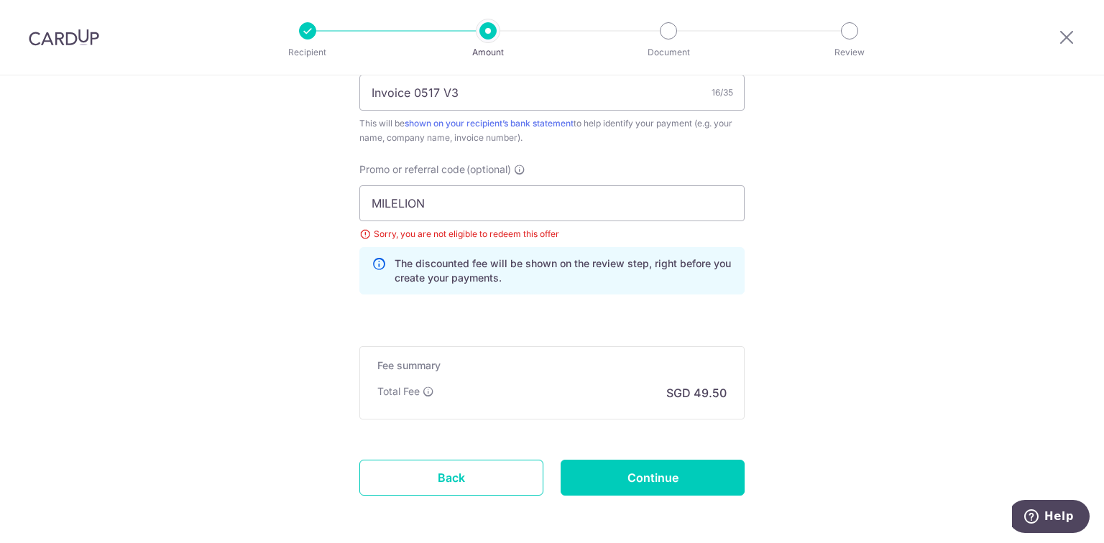
scroll to position [988, 0]
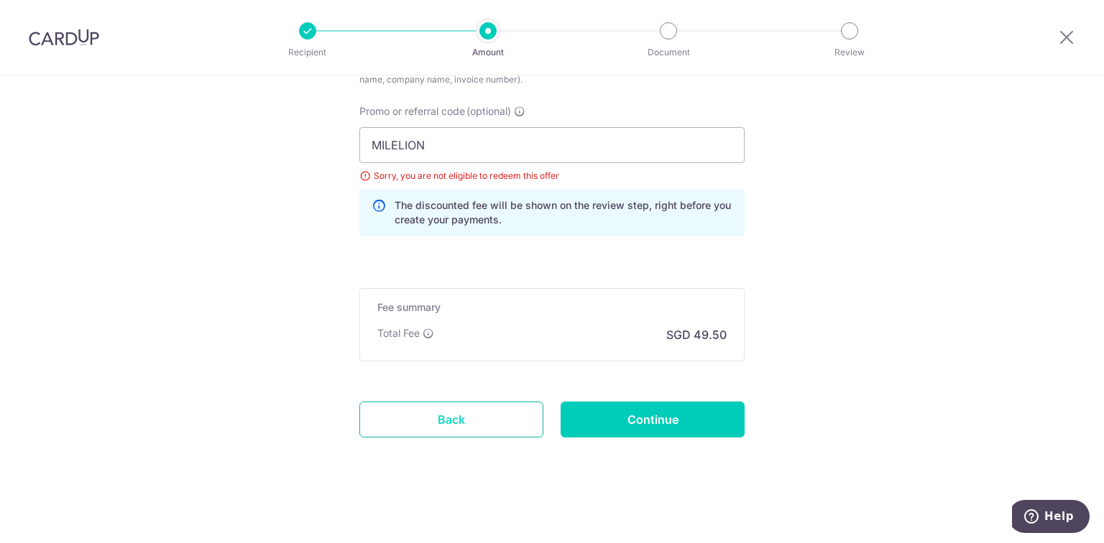
click at [439, 417] on link "Back" at bounding box center [451, 420] width 184 height 36
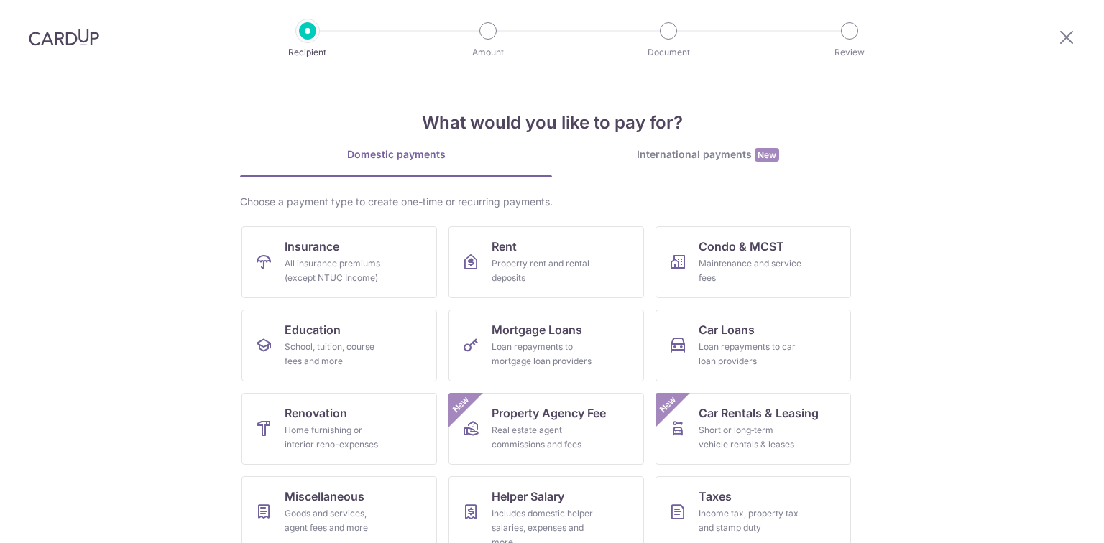
click at [65, 42] on img at bounding box center [64, 37] width 70 height 17
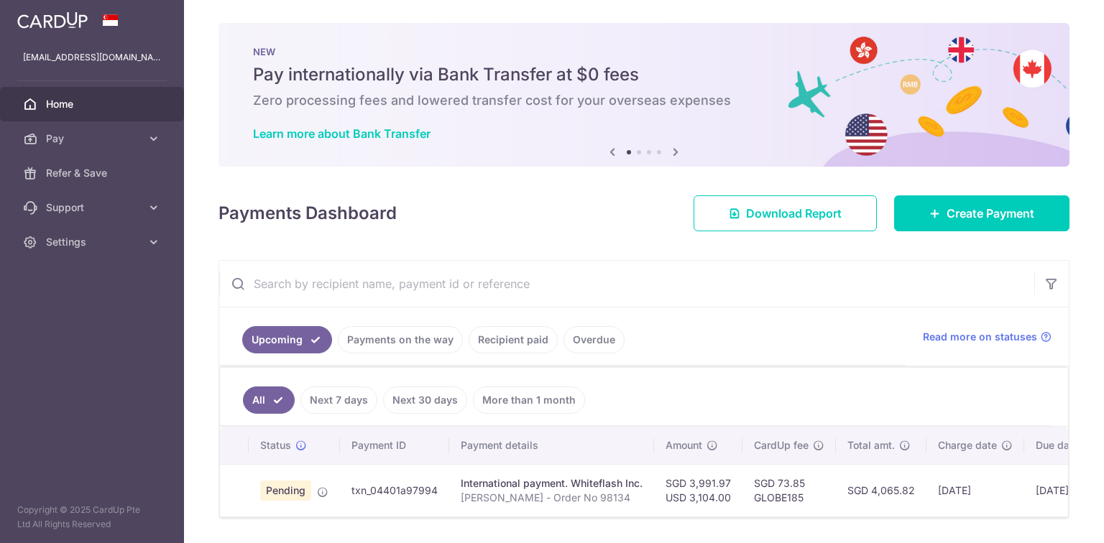
click at [43, 12] on img at bounding box center [52, 19] width 70 height 17
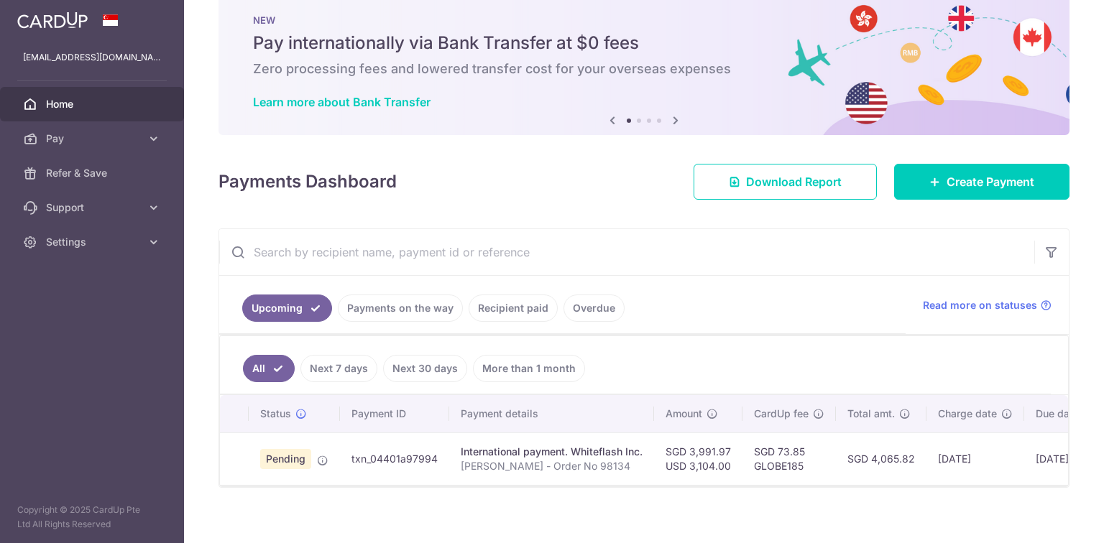
scroll to position [47, 0]
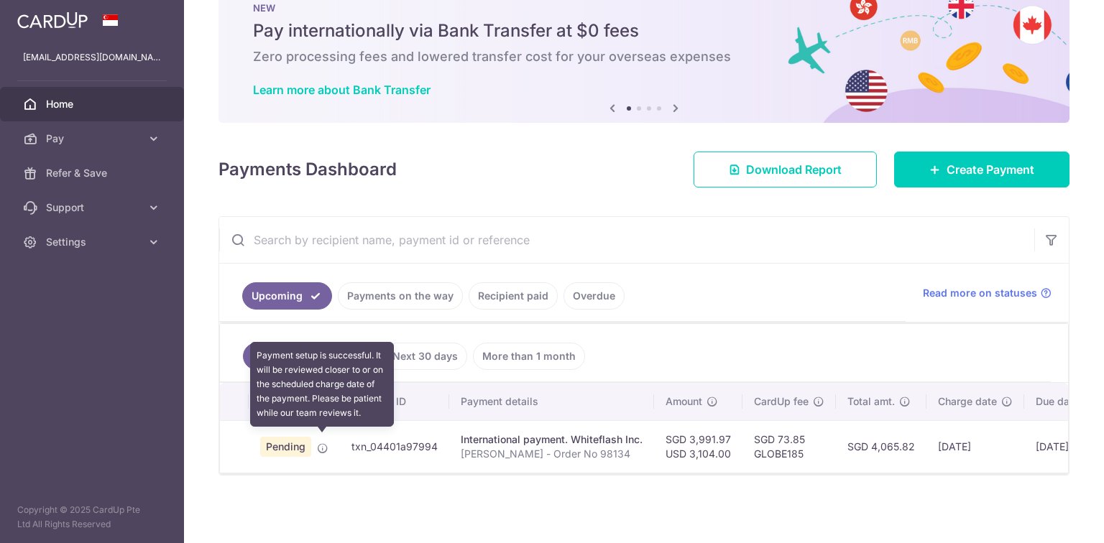
click at [322, 443] on icon at bounding box center [322, 448] width 11 height 11
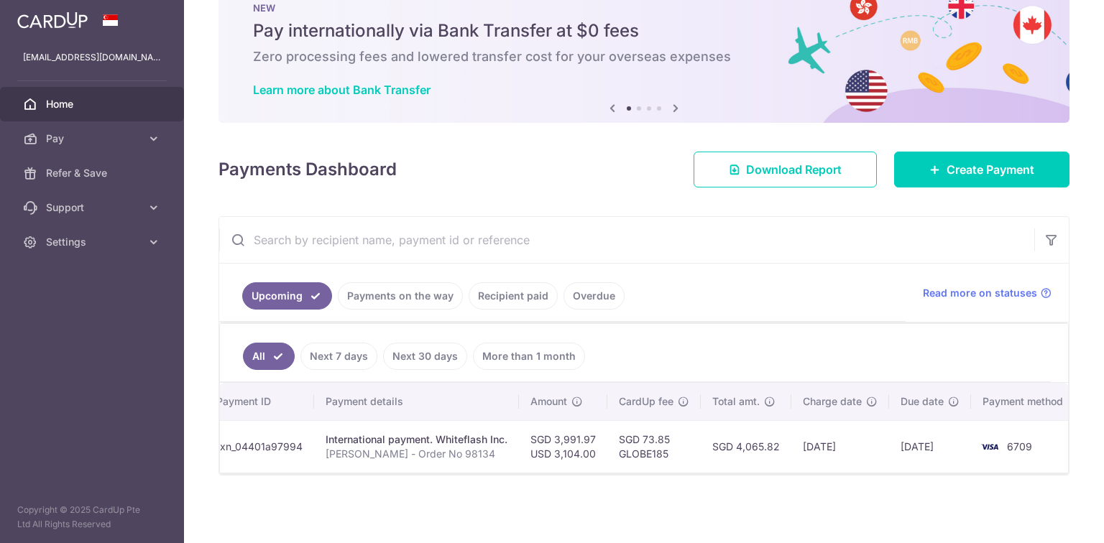
scroll to position [0, 144]
click at [686, 466] on td "SGD 73.85 GLOBE185" at bounding box center [645, 446] width 93 height 52
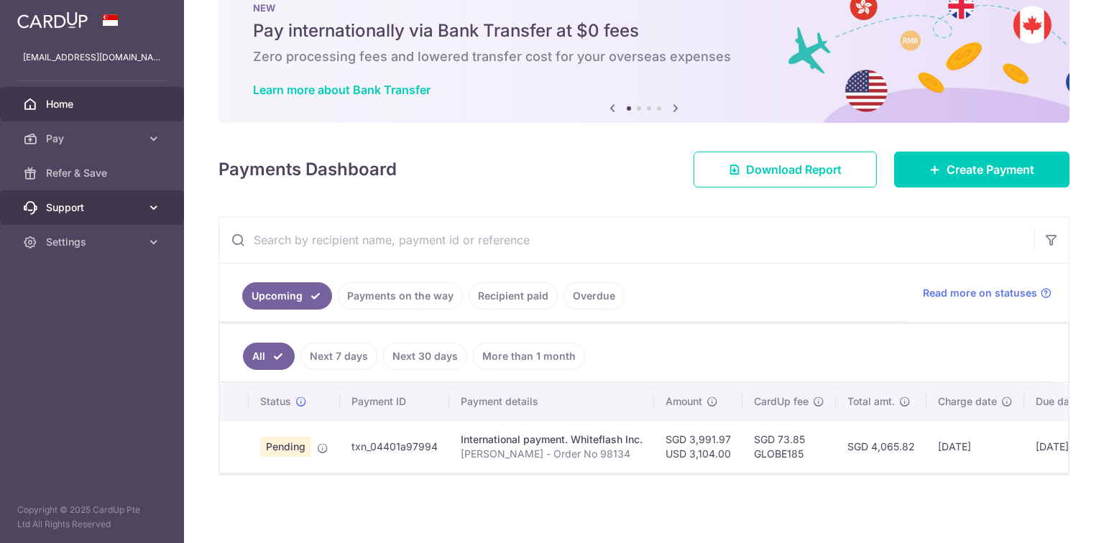
click at [101, 206] on span "Support" at bounding box center [93, 207] width 95 height 14
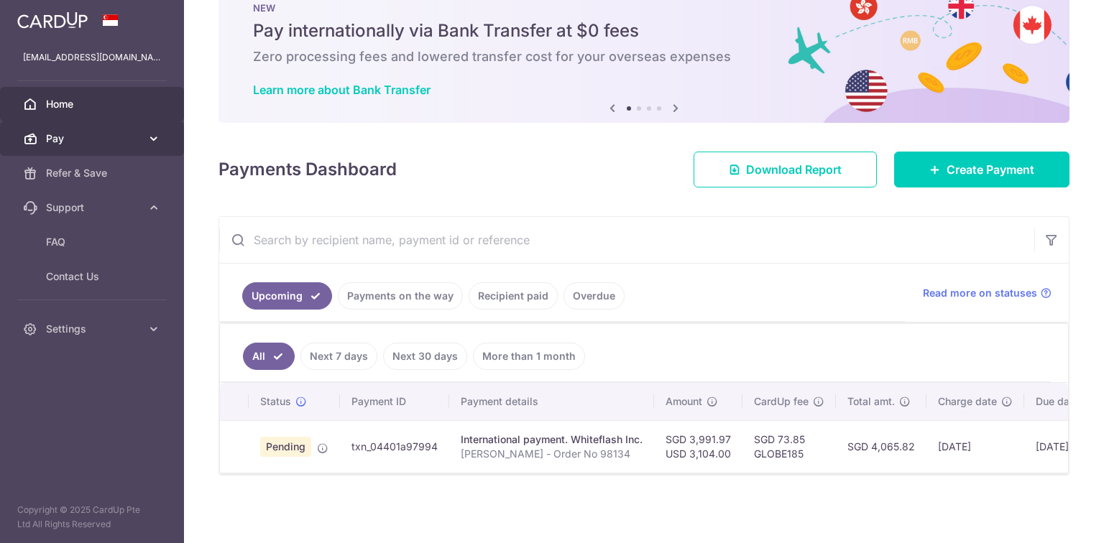
click at [122, 151] on link "Pay" at bounding box center [92, 138] width 184 height 34
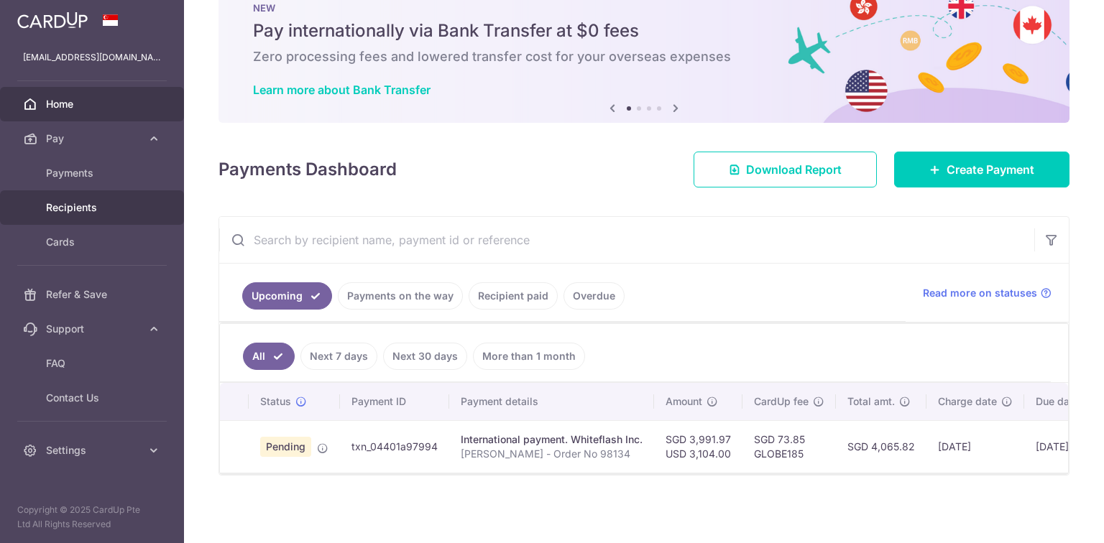
click at [109, 212] on span "Recipients" at bounding box center [93, 207] width 95 height 14
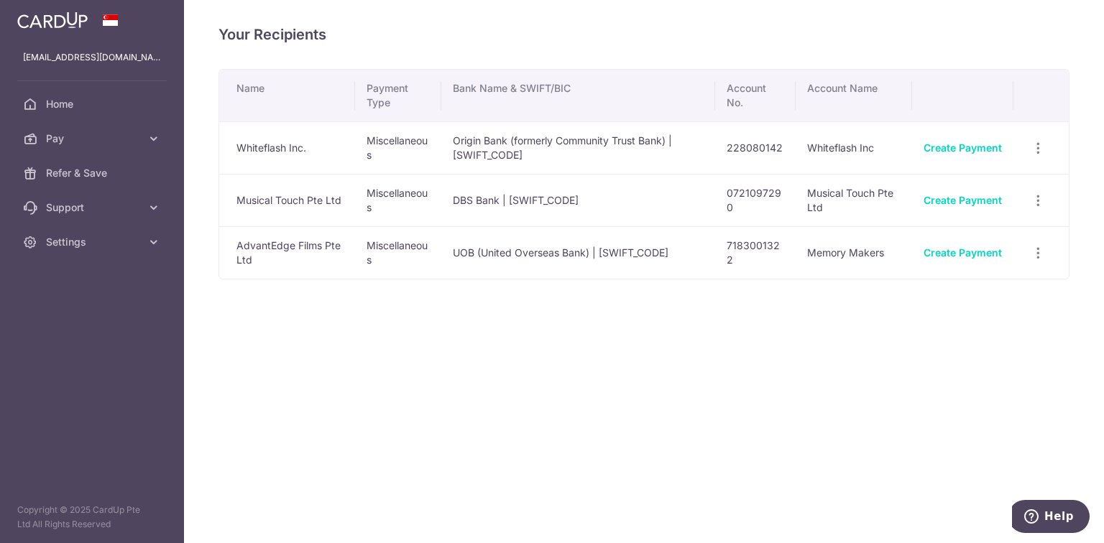
click at [335, 299] on div "Your Recipients Name Payment Type Bank Name & SWIFT/BIC Account No. Account Nam…" at bounding box center [644, 271] width 920 height 543
